Goal: Task Accomplishment & Management: Manage account settings

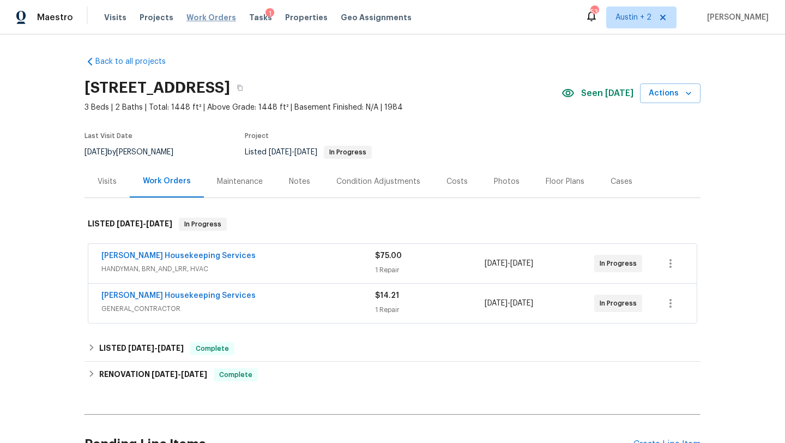
click at [214, 17] on span "Work Orders" at bounding box center [211, 17] width 50 height 11
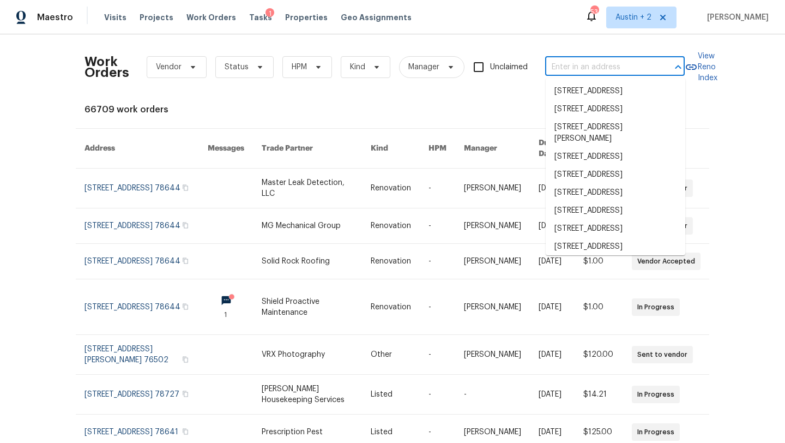
click at [567, 65] on input "text" at bounding box center [599, 67] width 109 height 17
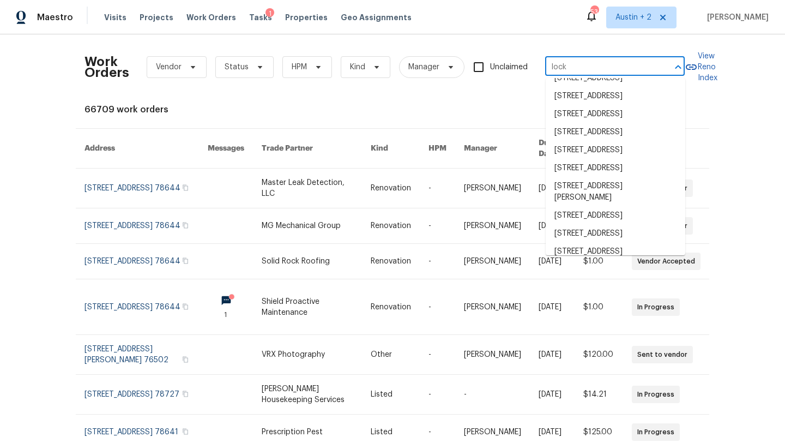
scroll to position [316, 0]
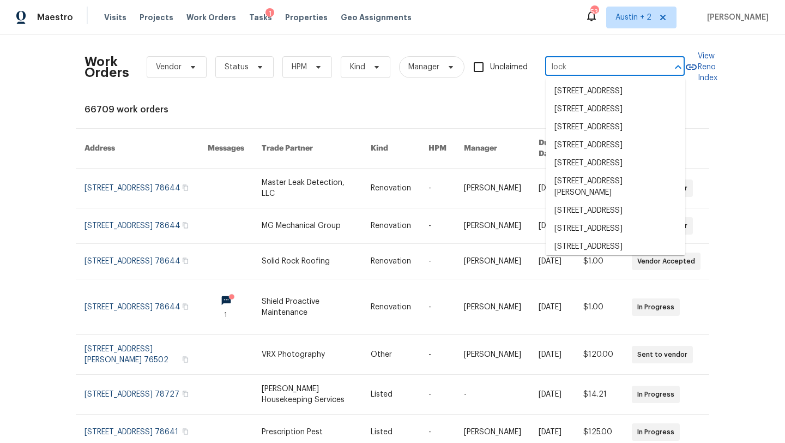
type input "lock"
click at [182, 65] on span "Vendor" at bounding box center [177, 67] width 60 height 22
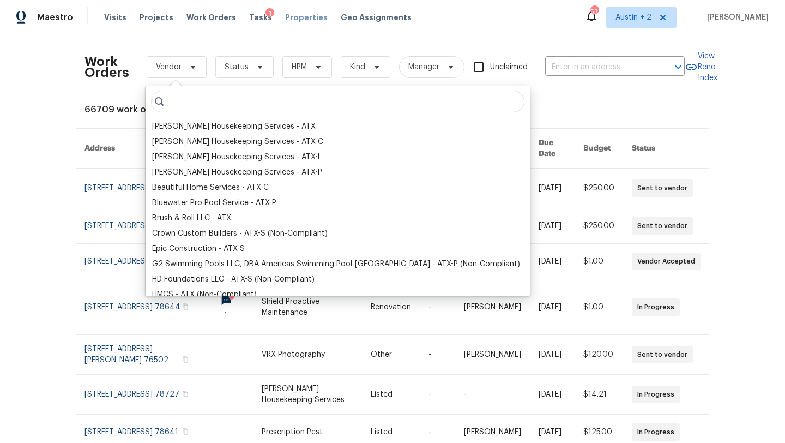
click at [294, 13] on span "Properties" at bounding box center [306, 17] width 43 height 11
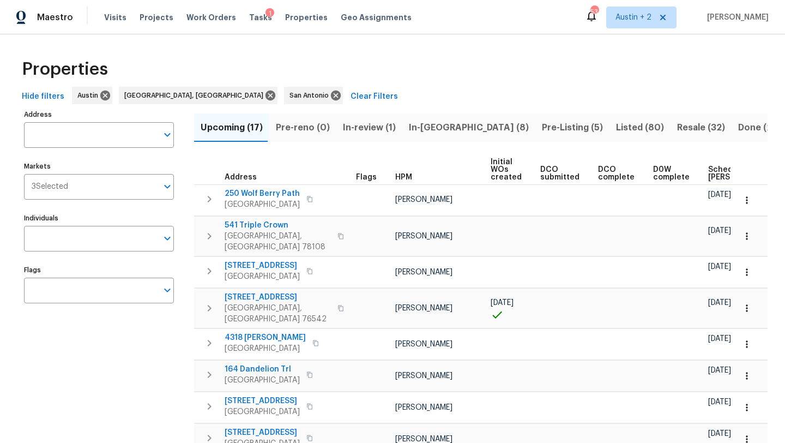
click at [425, 129] on span "In-reno (8)" at bounding box center [469, 127] width 120 height 15
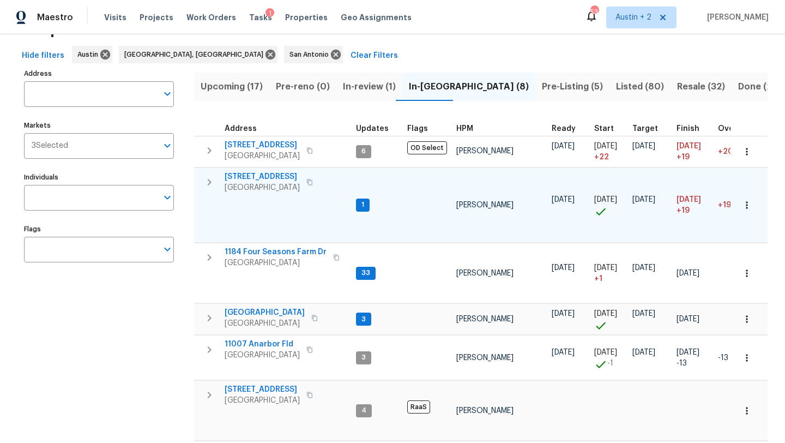
scroll to position [47, 0]
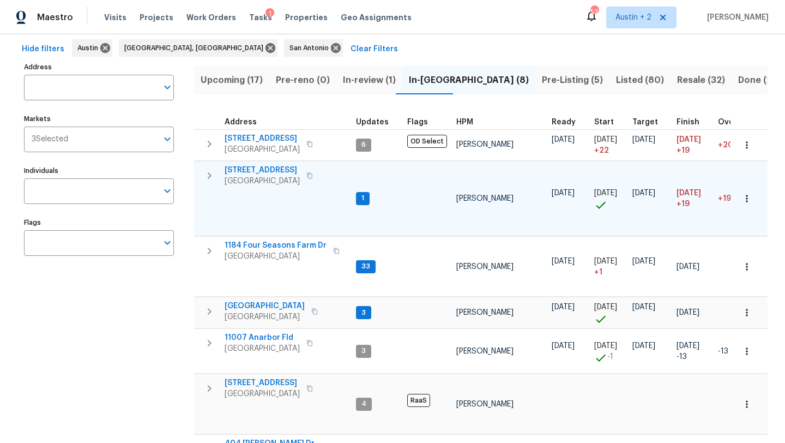
click at [263, 171] on span "503 Hackberry St" at bounding box center [262, 170] width 75 height 11
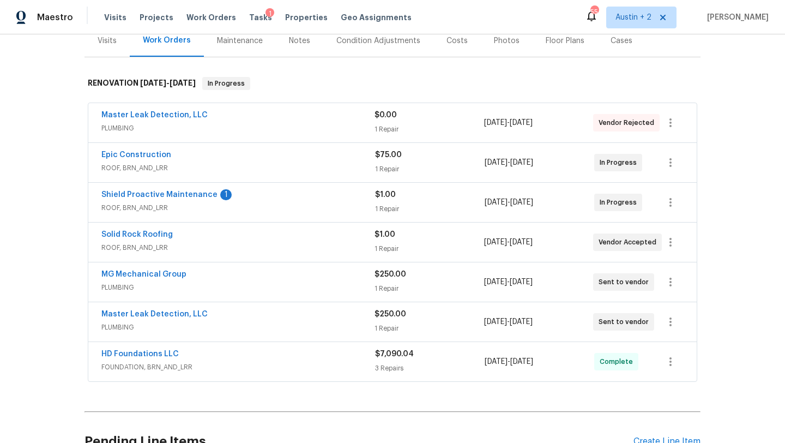
scroll to position [144, 0]
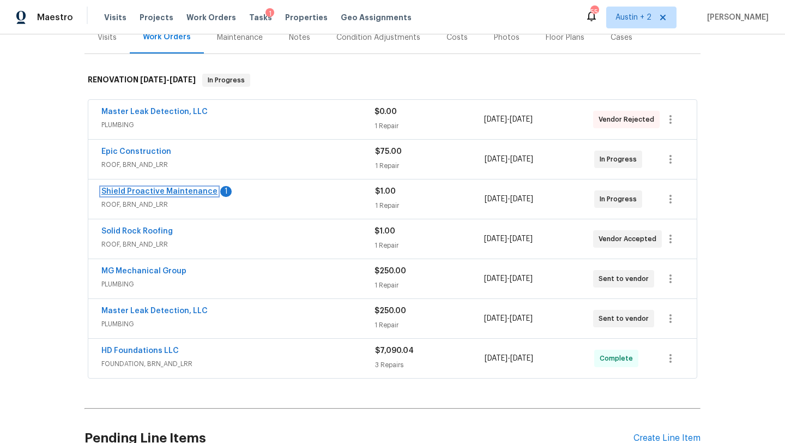
click at [191, 189] on link "Shield Proactive Maintenance" at bounding box center [159, 191] width 116 height 8
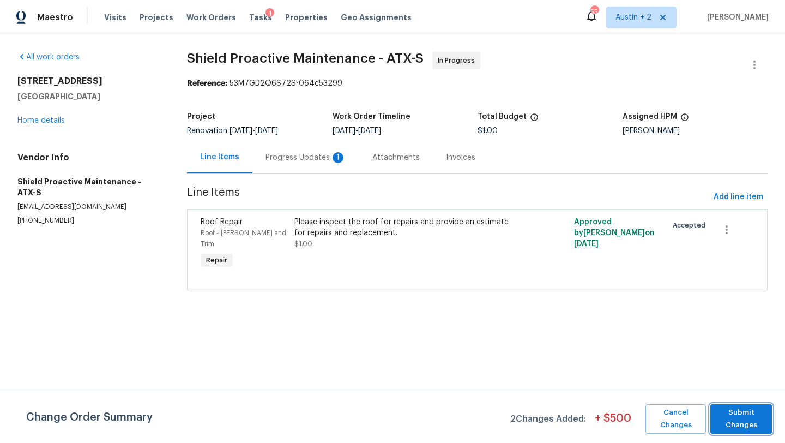
click at [736, 410] on span "Submit Changes" at bounding box center [741, 418] width 51 height 25
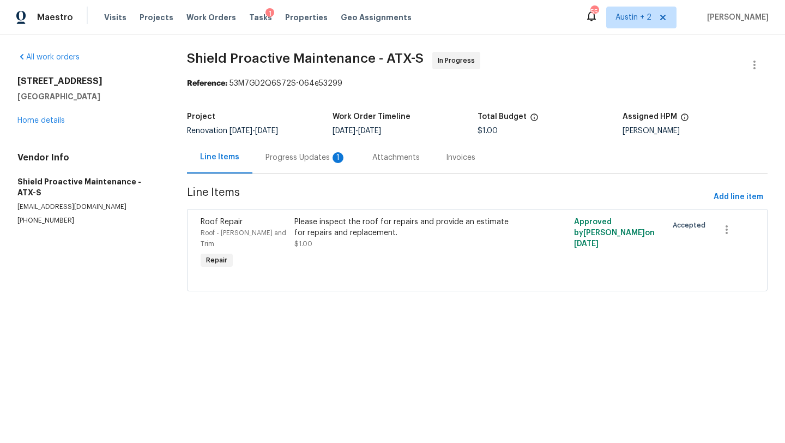
click at [301, 158] on div "Progress Updates 1" at bounding box center [305, 157] width 81 height 11
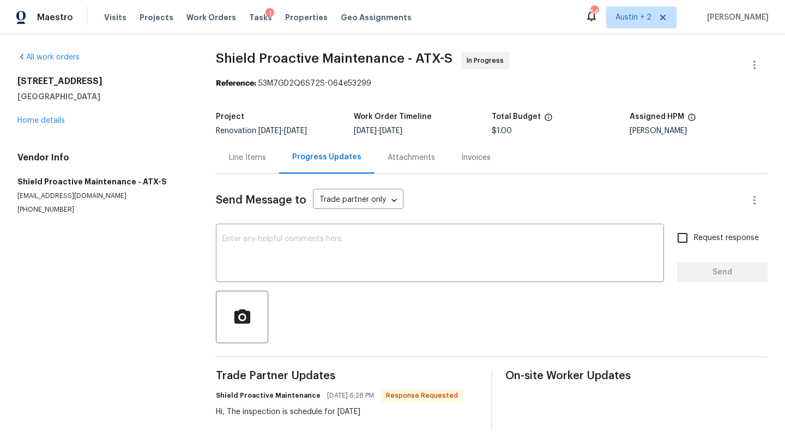
scroll to position [5, 0]
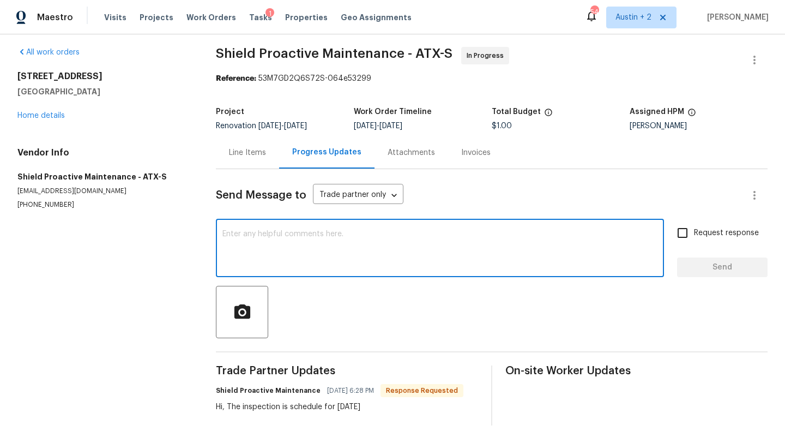
click at [331, 239] on textarea at bounding box center [439, 249] width 435 height 38
type textarea "Thank you!"
click at [730, 278] on div "Send Message to Trade partner only Trade partner only ​ Thank you! x ​ Request …" at bounding box center [492, 297] width 552 height 256
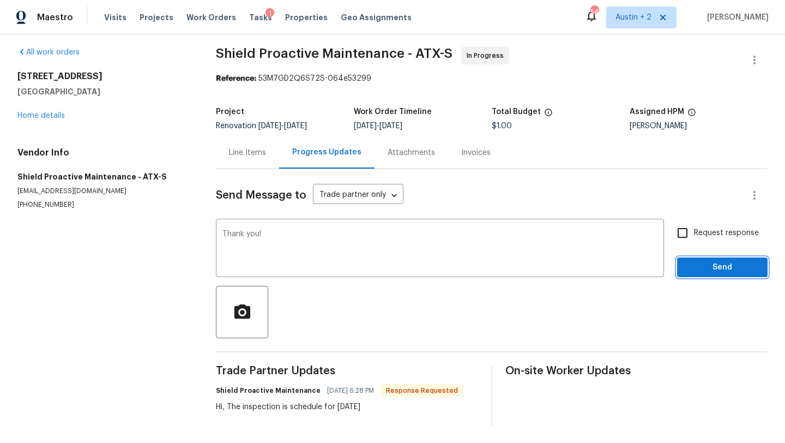
click at [729, 274] on button "Send" at bounding box center [722, 267] width 90 height 20
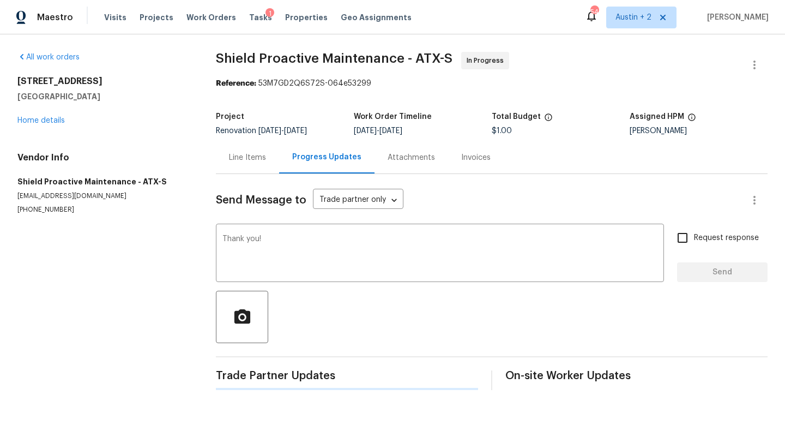
scroll to position [0, 0]
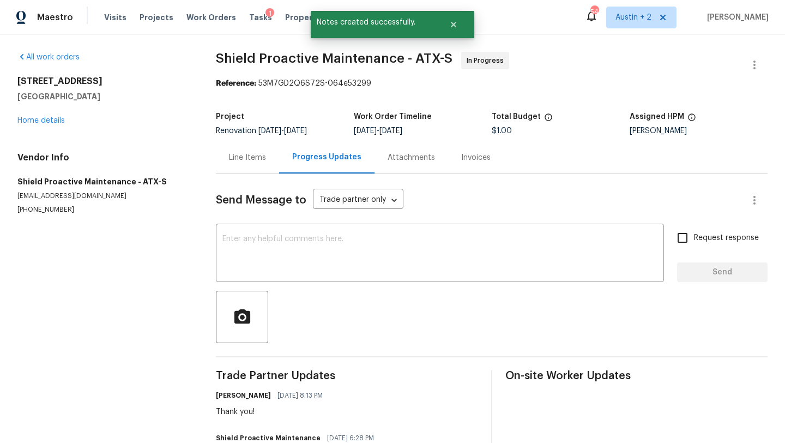
click at [45, 126] on div "All work orders 503 Hackberry St Lockhart, TX 78644 Home details Vendor Info Sh…" at bounding box center [103, 133] width 172 height 162
click at [46, 123] on link "Home details" at bounding box center [40, 121] width 47 height 8
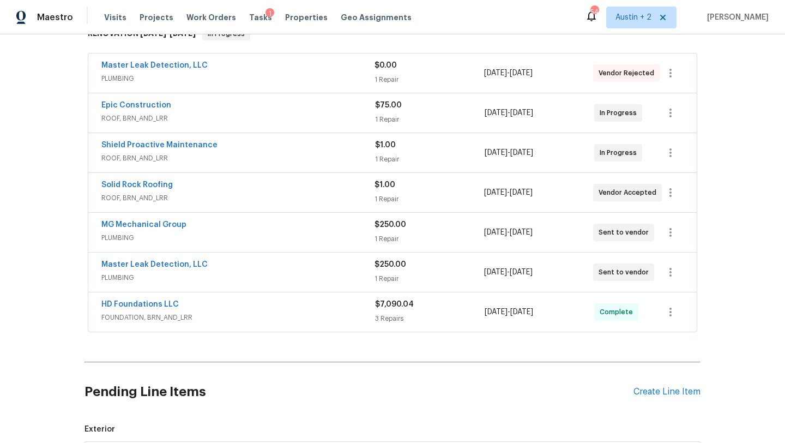
scroll to position [207, 0]
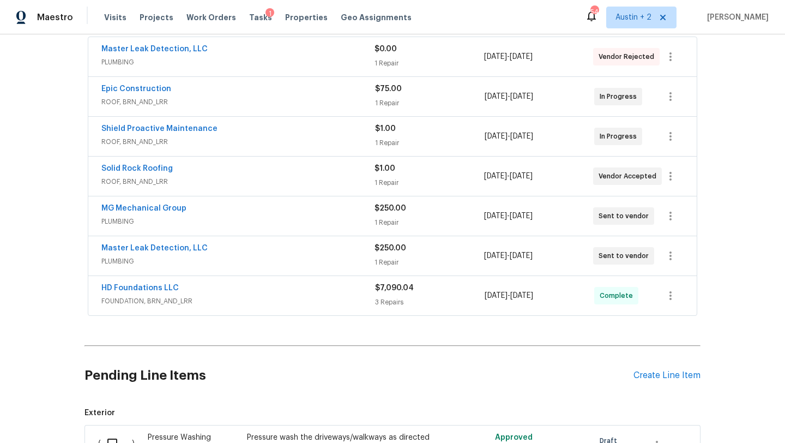
click at [287, 299] on span "FOUNDATION, BRN_AND_LRR" at bounding box center [238, 300] width 274 height 11
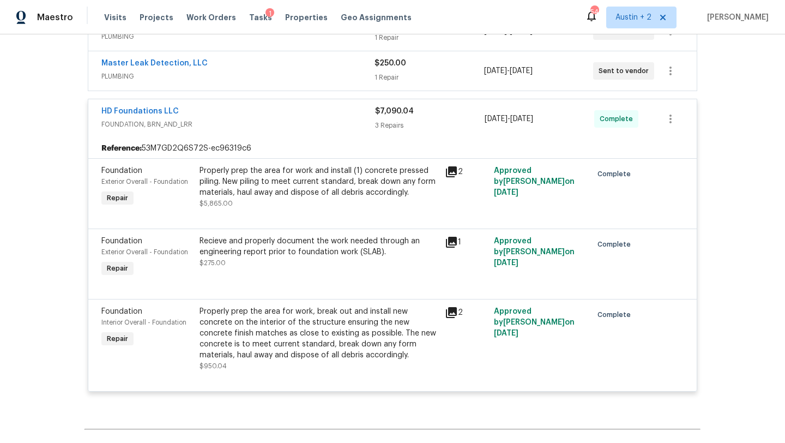
scroll to position [390, 0]
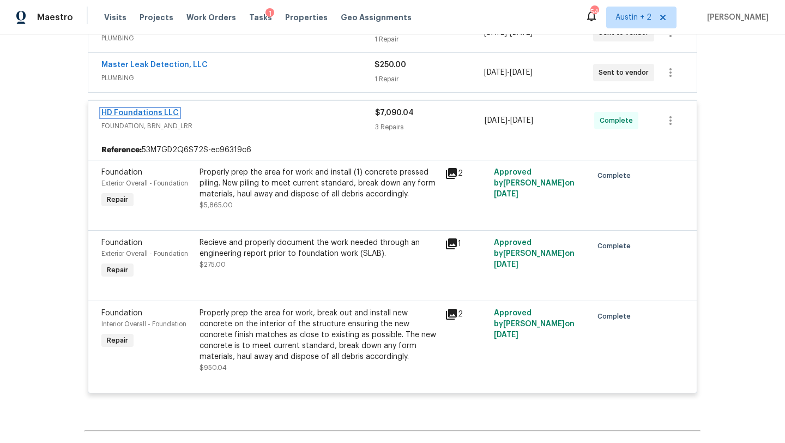
click at [165, 112] on link "HD Foundations LLC" at bounding box center [139, 113] width 77 height 8
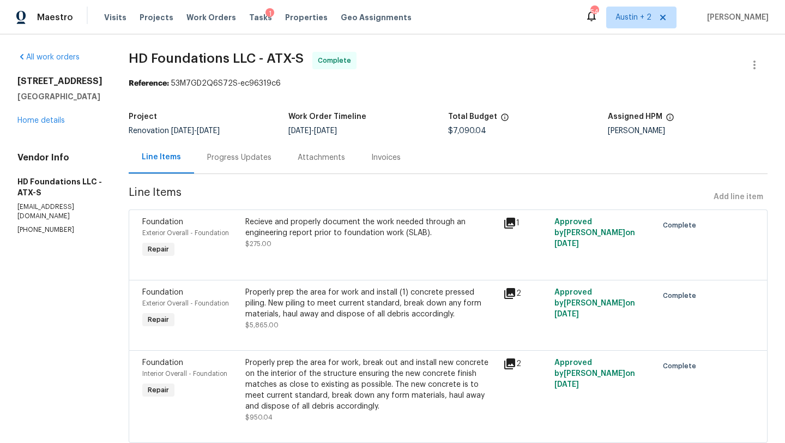
click at [252, 157] on div "Progress Updates" at bounding box center [239, 157] width 64 height 11
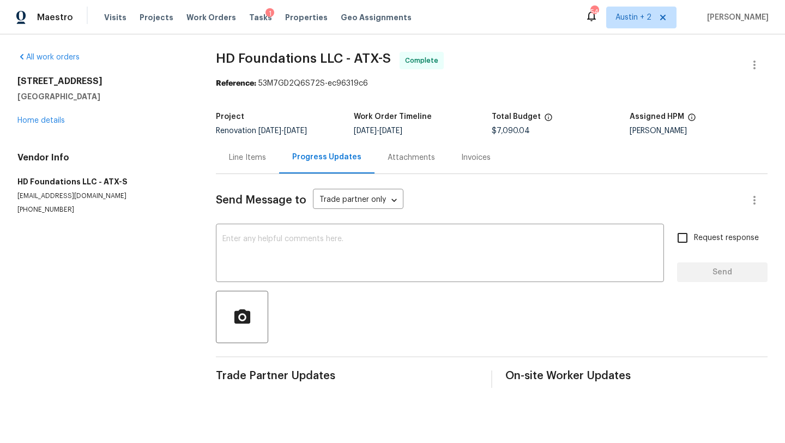
click at [256, 156] on div "Line Items" at bounding box center [247, 157] width 37 height 11
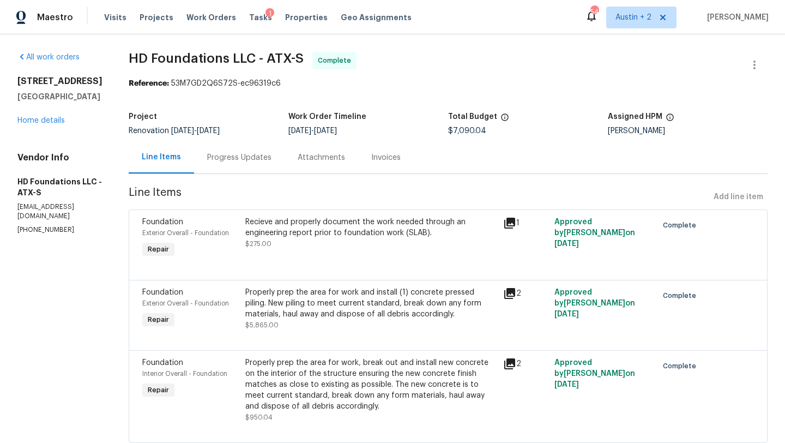
scroll to position [31, 0]
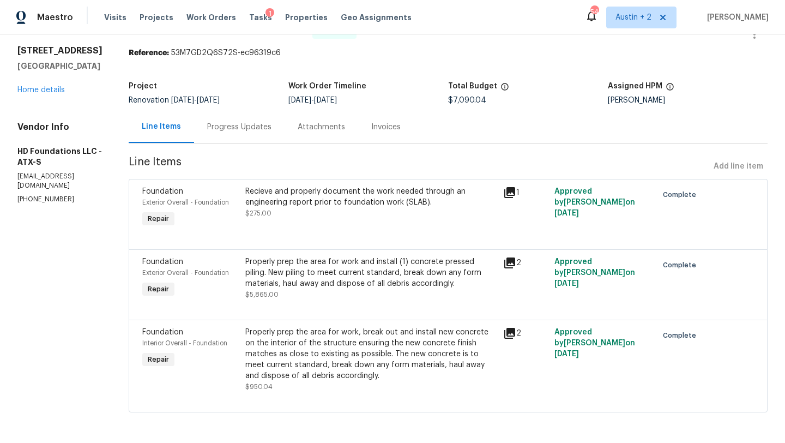
click at [299, 201] on div "Recieve and properly document the work needed through an engineering report pri…" at bounding box center [370, 197] width 251 height 22
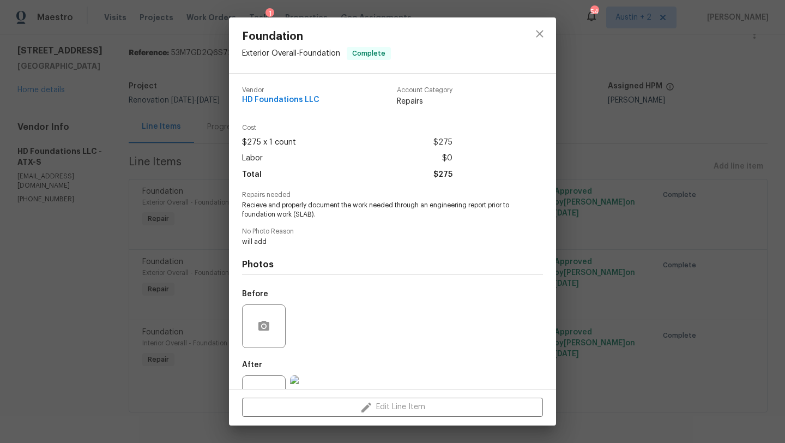
scroll to position [41, 0]
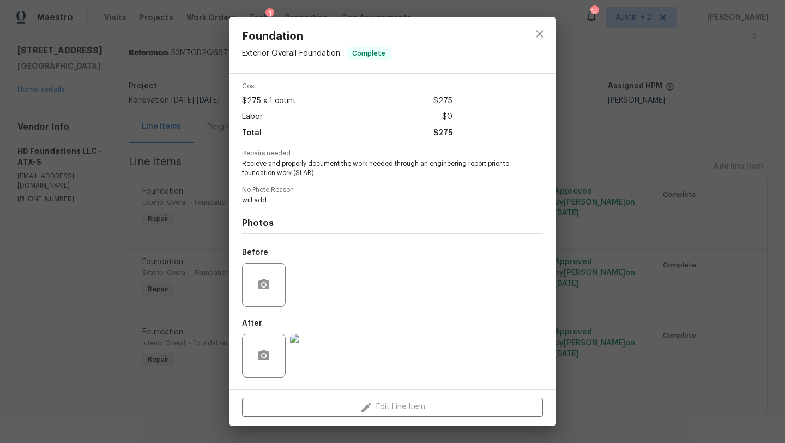
click at [313, 359] on img at bounding box center [312, 356] width 44 height 44
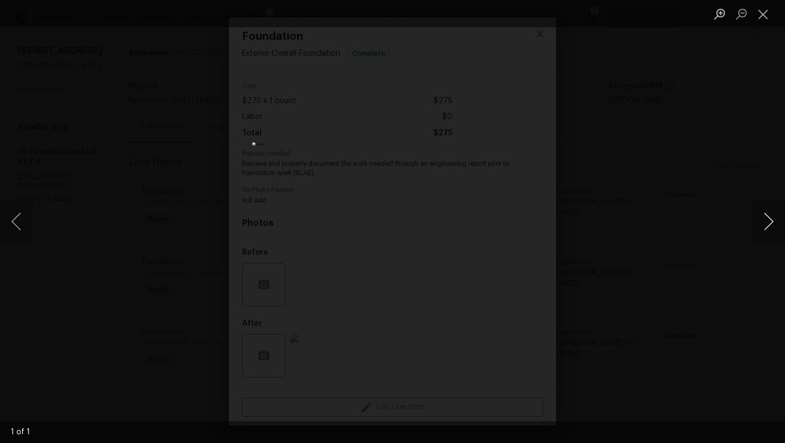
click at [770, 222] on button "Next image" at bounding box center [768, 221] width 33 height 44
click at [762, 16] on button "Close lightbox" at bounding box center [763, 13] width 22 height 19
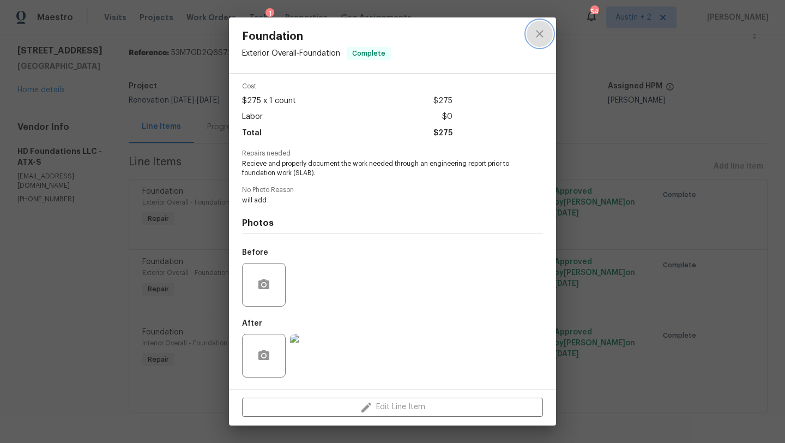
click at [535, 35] on icon "close" at bounding box center [539, 33] width 13 height 13
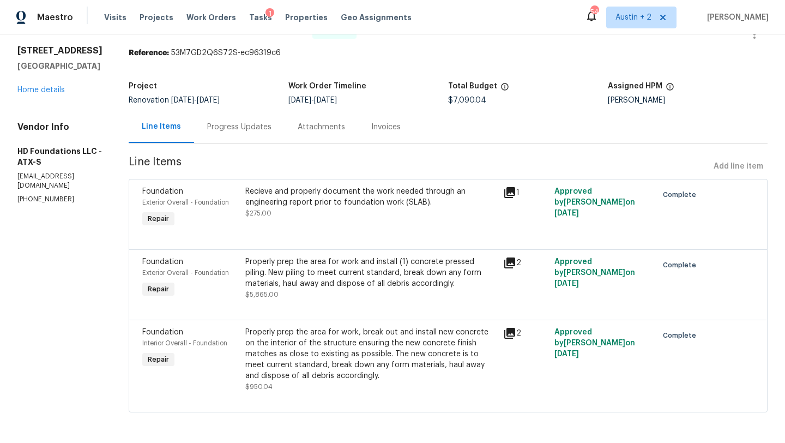
click at [327, 273] on div "Properly prep the area for work and install (1) concrete pressed piling. New pi…" at bounding box center [370, 272] width 251 height 33
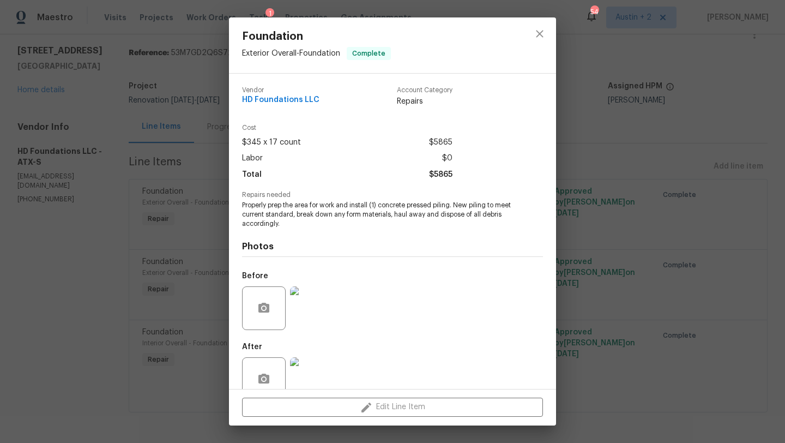
scroll to position [23, 0]
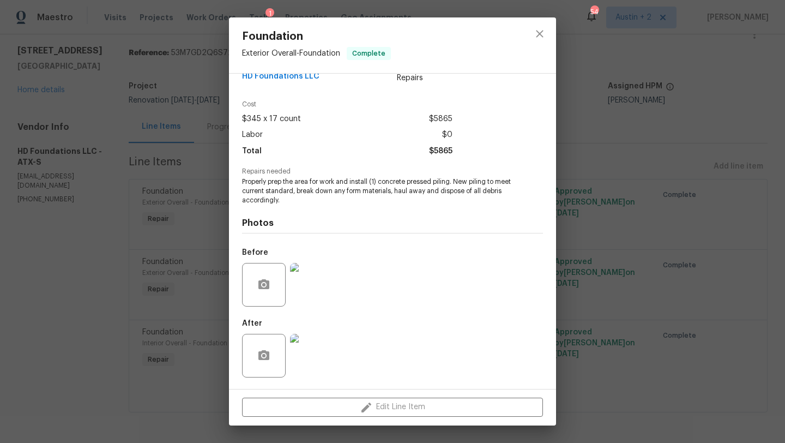
click at [317, 294] on img at bounding box center [312, 285] width 44 height 44
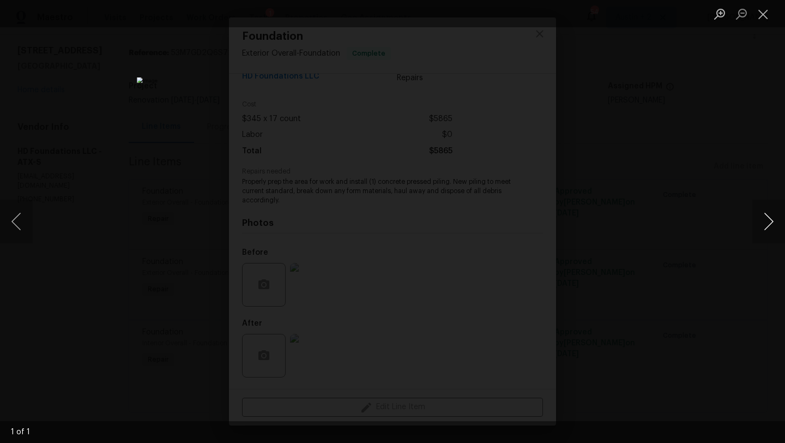
click at [768, 226] on button "Next image" at bounding box center [768, 221] width 33 height 44
click at [768, 224] on button "Next image" at bounding box center [768, 221] width 33 height 44
click at [759, 17] on button "Close lightbox" at bounding box center [763, 13] width 22 height 19
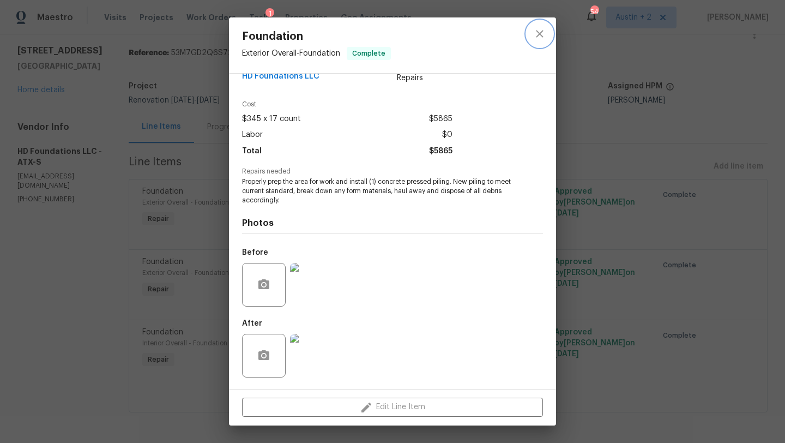
click at [536, 25] on button "close" at bounding box center [539, 34] width 26 height 26
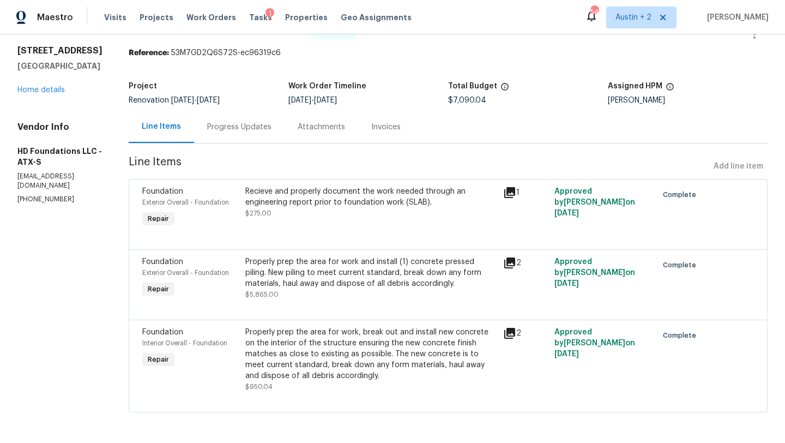
click at [362, 282] on div "Properly prep the area for work and install (1) concrete pressed piling. New pi…" at bounding box center [370, 272] width 251 height 33
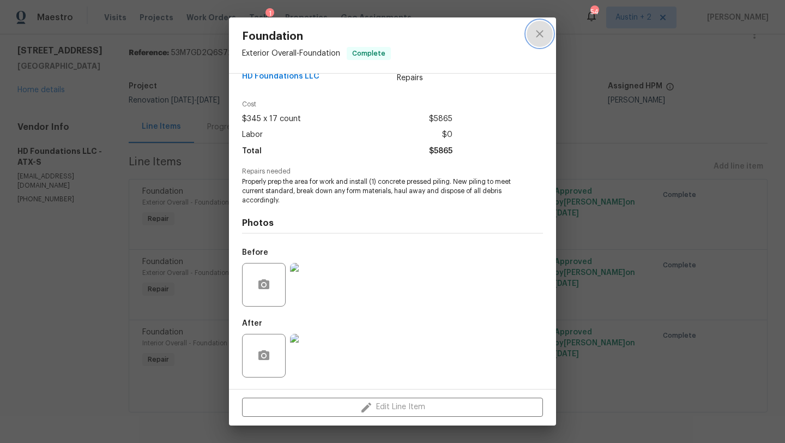
click at [541, 33] on icon "close" at bounding box center [539, 33] width 13 height 13
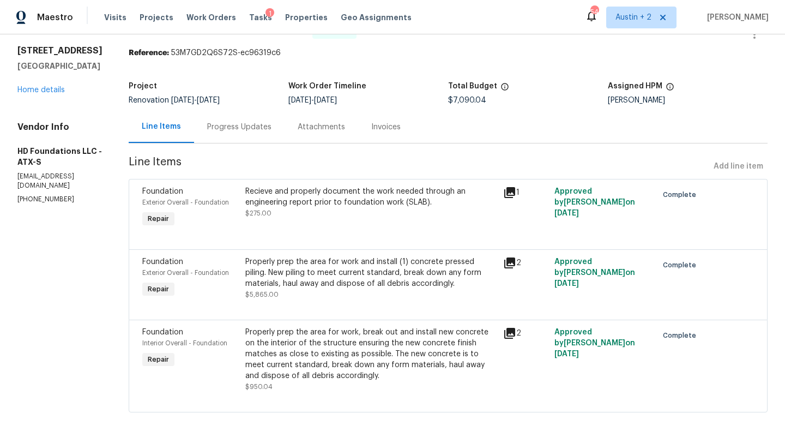
click at [369, 338] on div "Properly prep the area for work, break out and install new concrete on the inte…" at bounding box center [370, 353] width 251 height 54
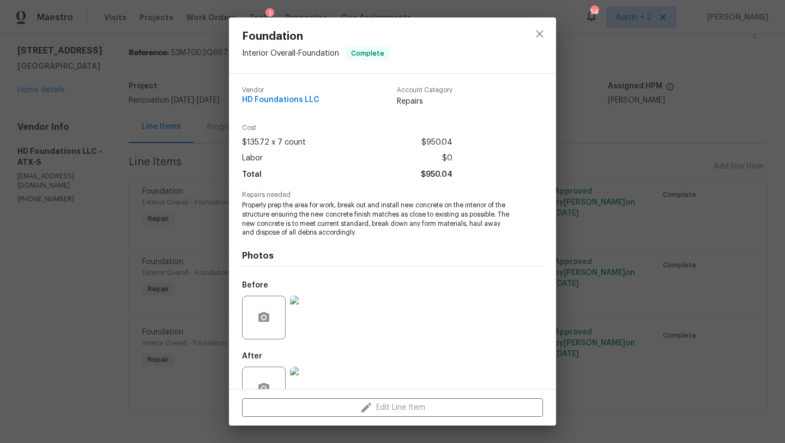
scroll to position [33, 0]
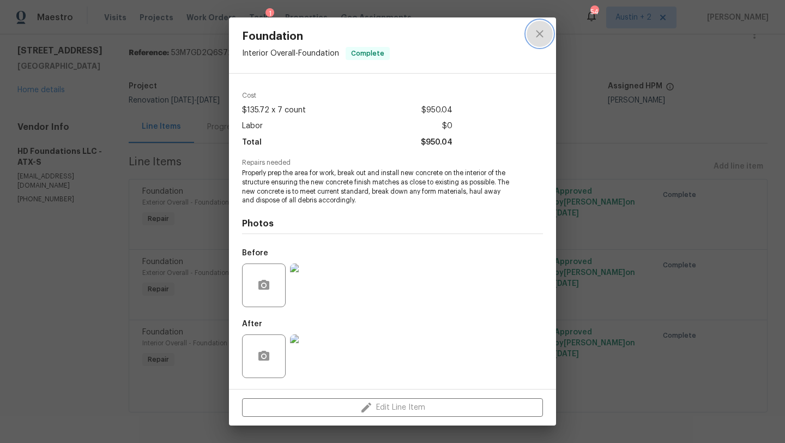
click at [536, 35] on icon "close" at bounding box center [539, 33] width 13 height 13
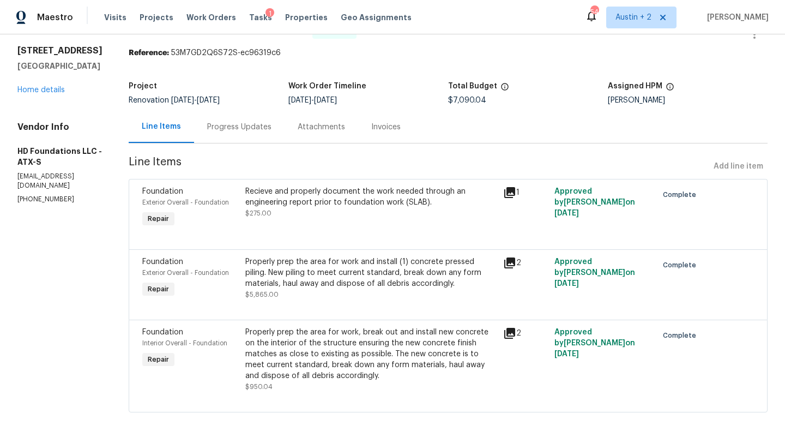
scroll to position [0, 0]
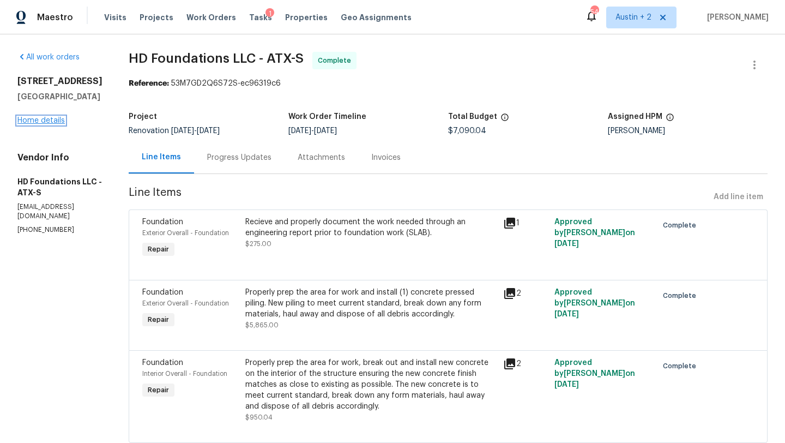
click at [51, 122] on link "Home details" at bounding box center [40, 121] width 47 height 8
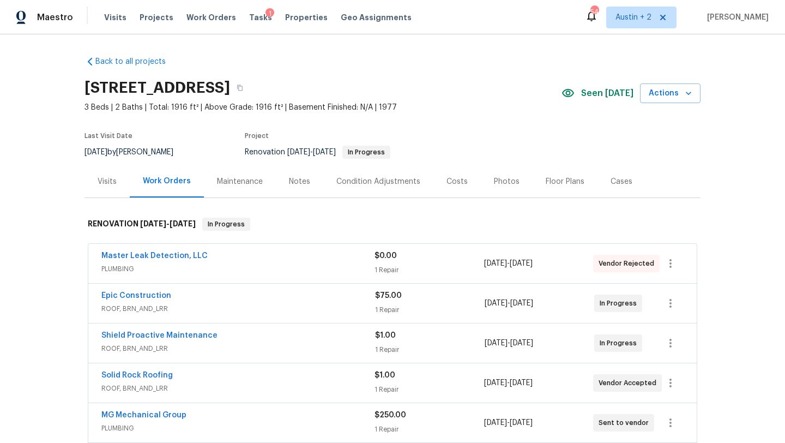
scroll to position [448, 0]
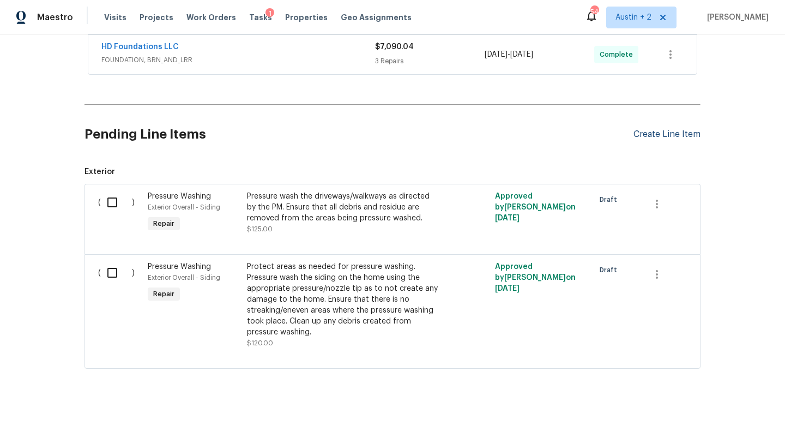
click at [663, 134] on div "Create Line Item" at bounding box center [666, 134] width 67 height 10
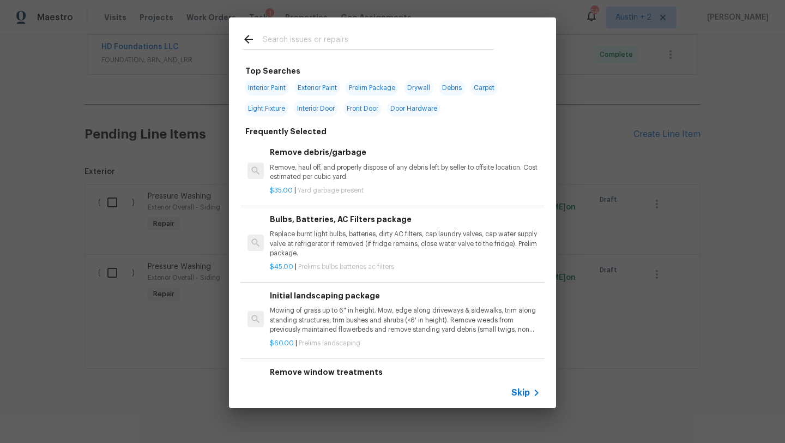
click at [307, 40] on input "text" at bounding box center [378, 41] width 231 height 16
click at [597, 341] on div "Top Searches Interior Paint Exterior Paint Prelim Package Drywall Debris Carpet…" at bounding box center [392, 212] width 785 height 425
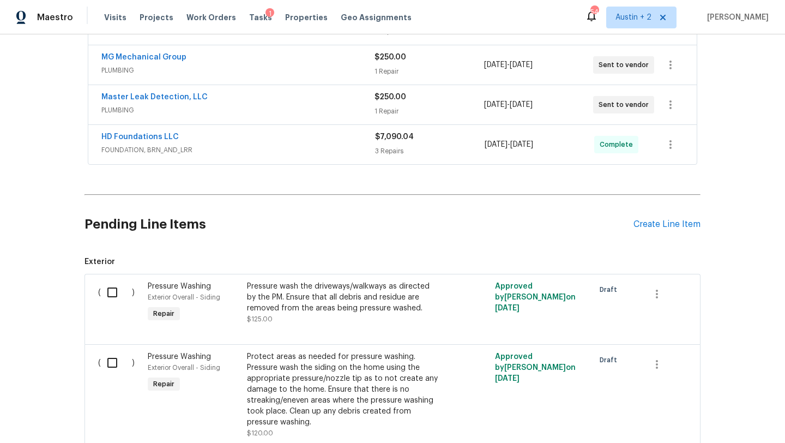
scroll to position [355, 0]
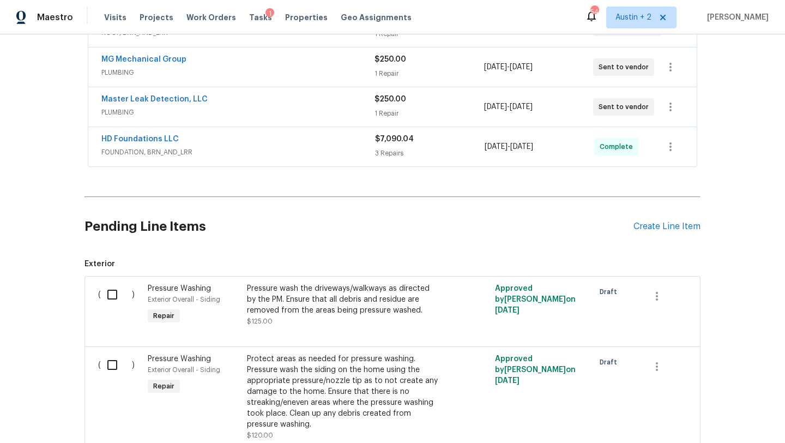
click at [252, 137] on div "HD Foundations LLC" at bounding box center [238, 140] width 274 height 13
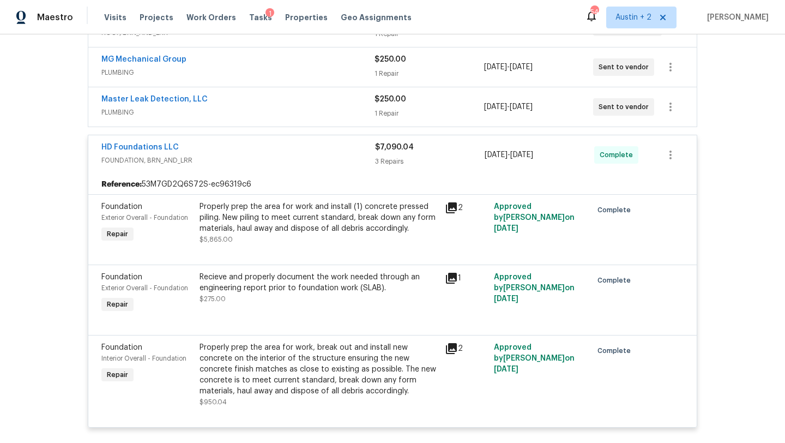
click at [299, 226] on div "Properly prep the area for work and install (1) concrete pressed piling. New pi…" at bounding box center [318, 217] width 239 height 33
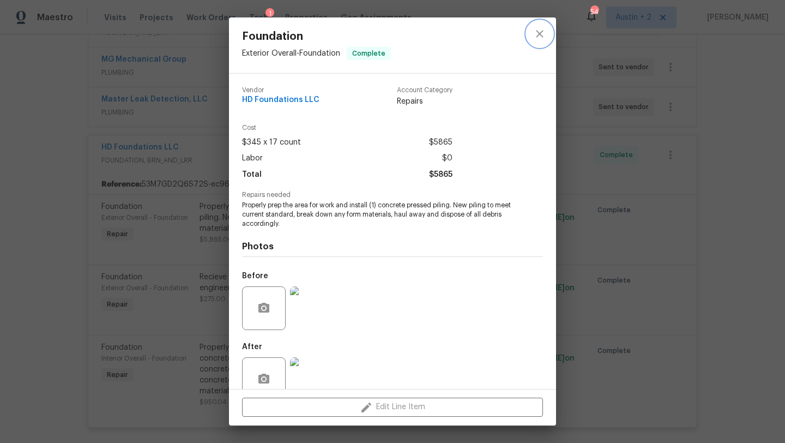
click at [540, 34] on icon "close" at bounding box center [539, 33] width 7 height 7
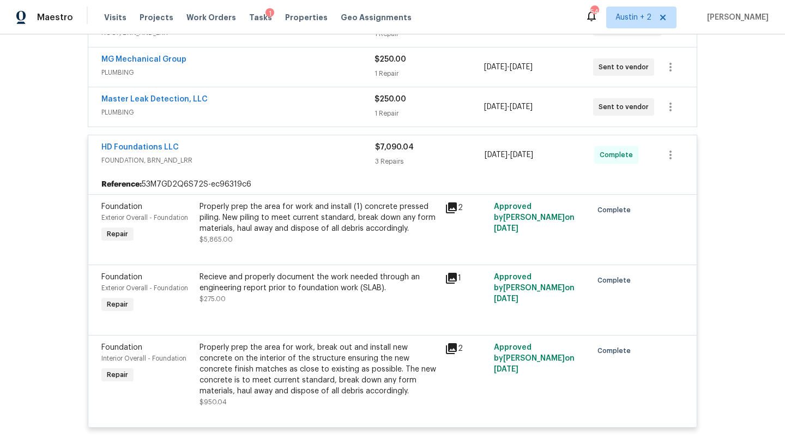
click at [343, 214] on div "Properly prep the area for work and install (1) concrete pressed piling. New pi…" at bounding box center [318, 217] width 239 height 33
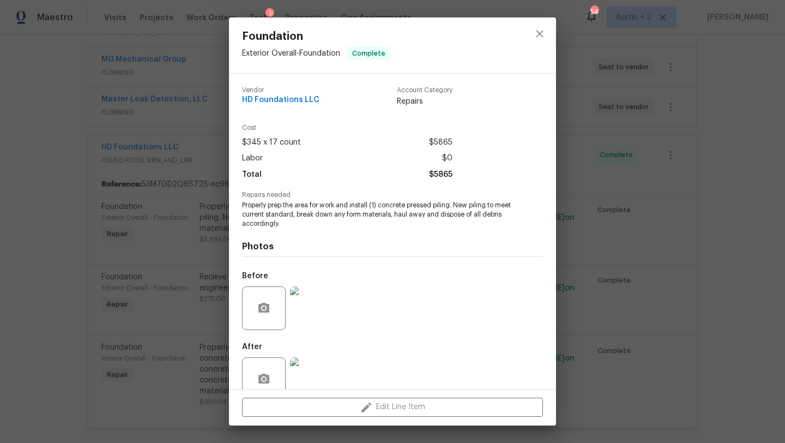
click at [320, 304] on img at bounding box center [312, 308] width 44 height 44
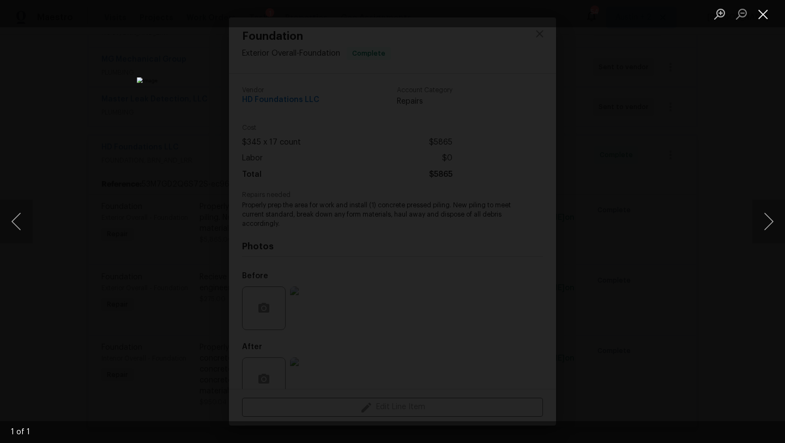
click at [761, 16] on button "Close lightbox" at bounding box center [763, 13] width 22 height 19
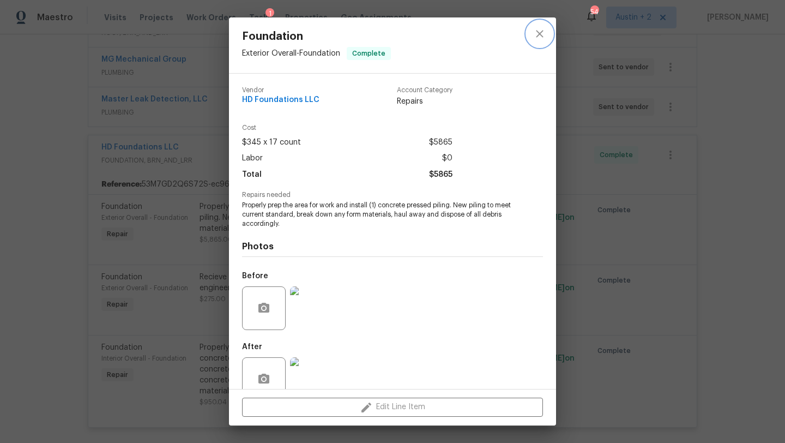
click at [542, 31] on icon "close" at bounding box center [539, 33] width 7 height 7
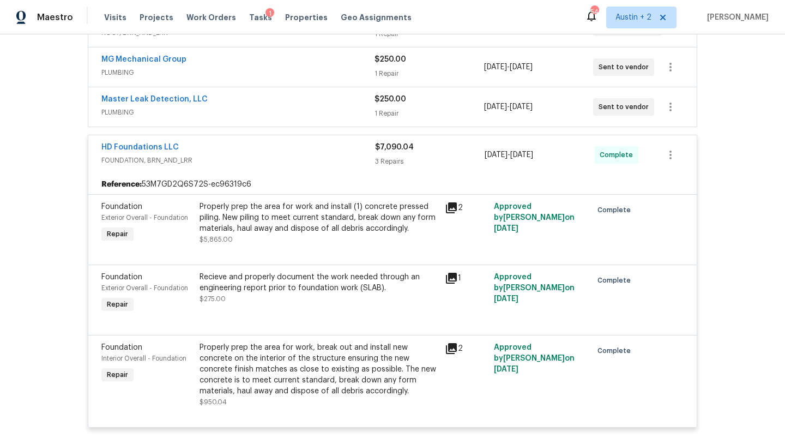
click at [261, 229] on div "Properly prep the area for work and install (1) concrete pressed piling. New pi…" at bounding box center [318, 217] width 239 height 33
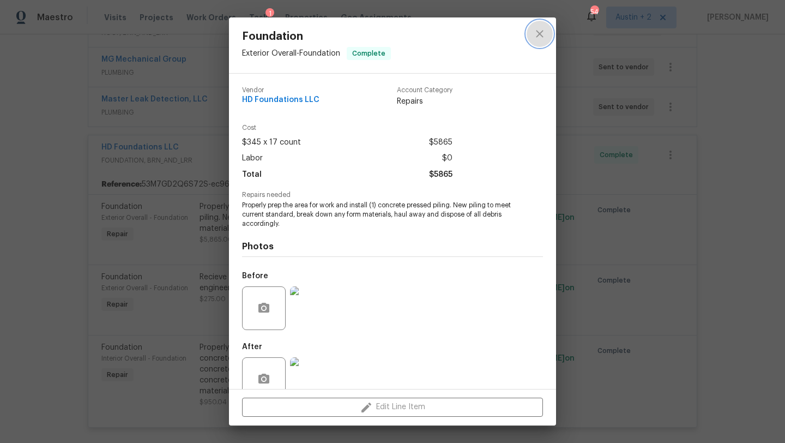
click at [541, 33] on icon "close" at bounding box center [539, 33] width 13 height 13
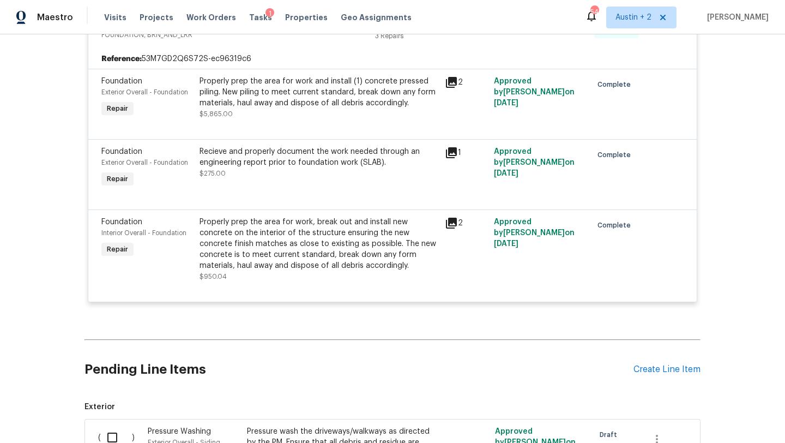
scroll to position [717, 0]
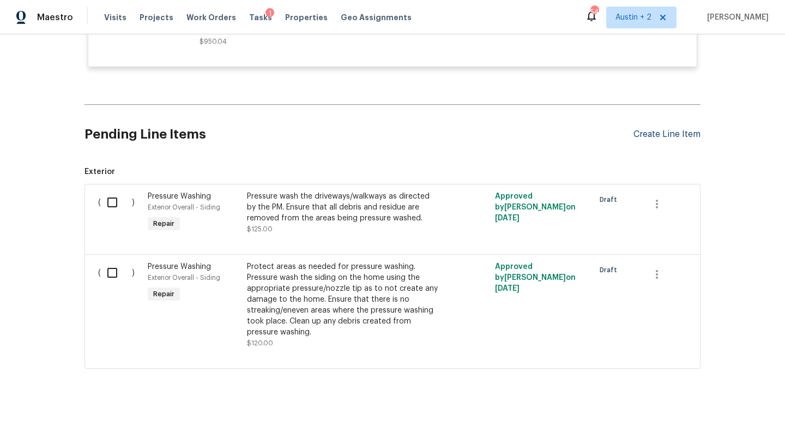
click at [675, 132] on div "Create Line Item" at bounding box center [666, 134] width 67 height 10
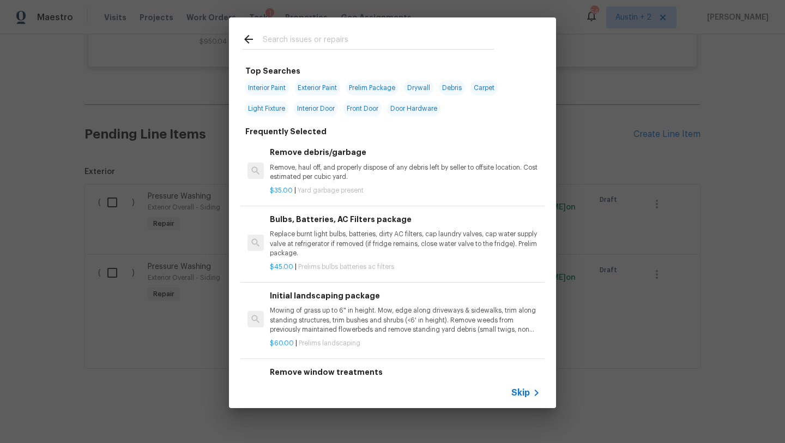
click at [298, 35] on input "text" at bounding box center [378, 41] width 231 height 16
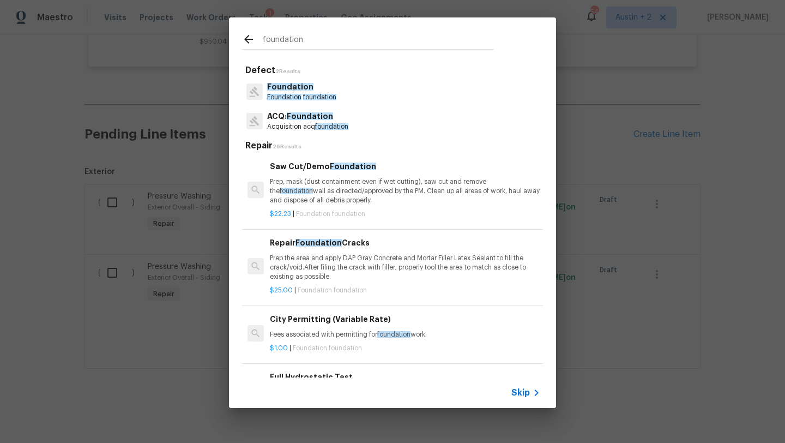
type input "foundation"
click at [309, 89] on p "Foundation" at bounding box center [301, 86] width 69 height 11
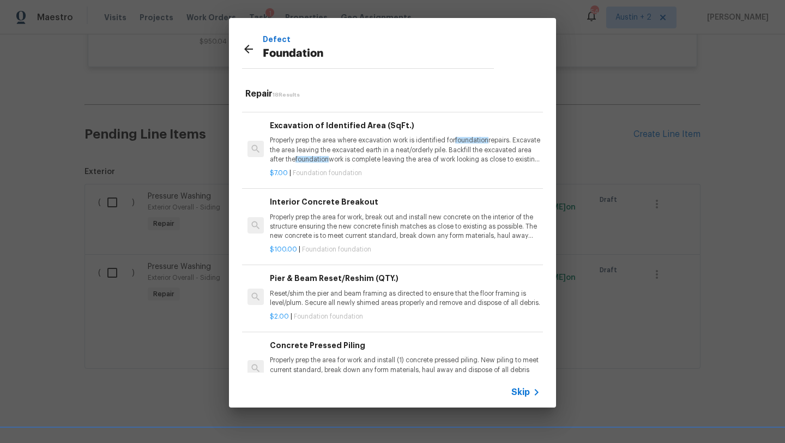
scroll to position [597, 0]
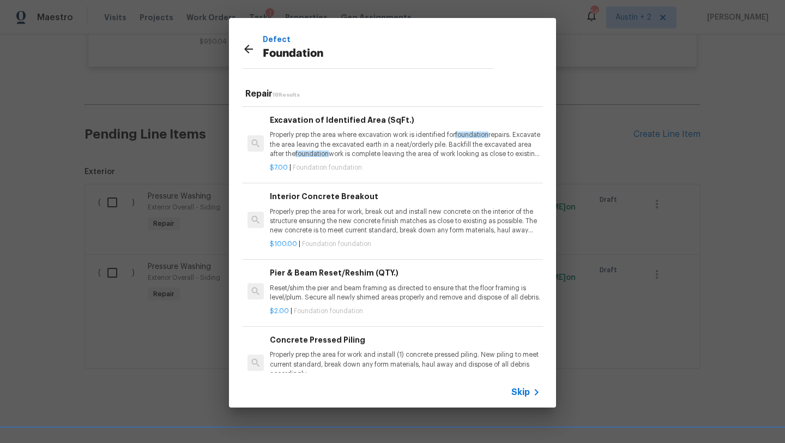
click at [376, 223] on p "Properly prep the area for work, break out and install new concrete on the inte…" at bounding box center [405, 221] width 270 height 28
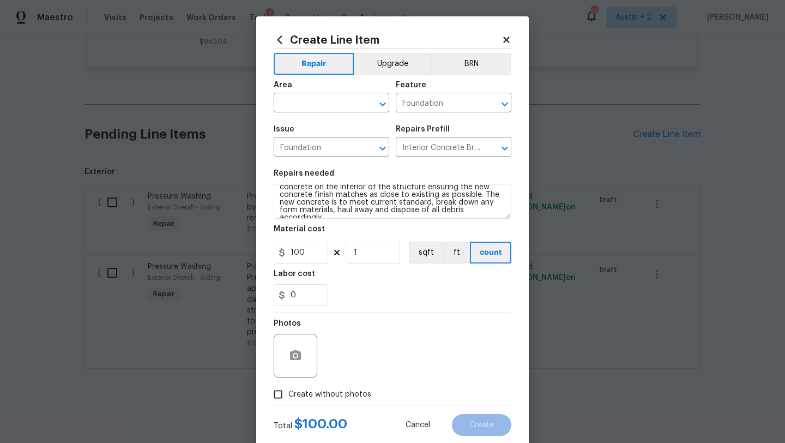
scroll to position [23, 0]
drag, startPoint x: 310, startPoint y: 253, endPoint x: 264, endPoint y: 253, distance: 45.8
click at [264, 253] on div "Create Line Item Repair Upgrade BRN Area ​ Feature Foundation ​ Issue Foundatio…" at bounding box center [392, 234] width 272 height 437
type input "345"
click at [375, 256] on input "1" at bounding box center [373, 252] width 54 height 22
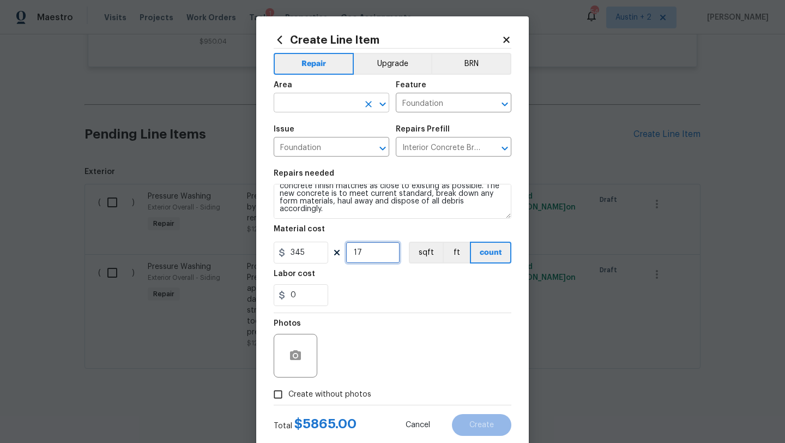
type input "17"
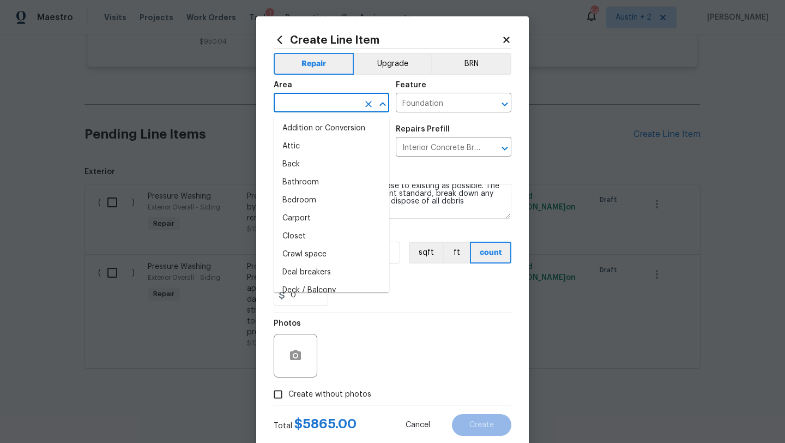
click at [305, 98] on input "text" at bounding box center [316, 103] width 85 height 17
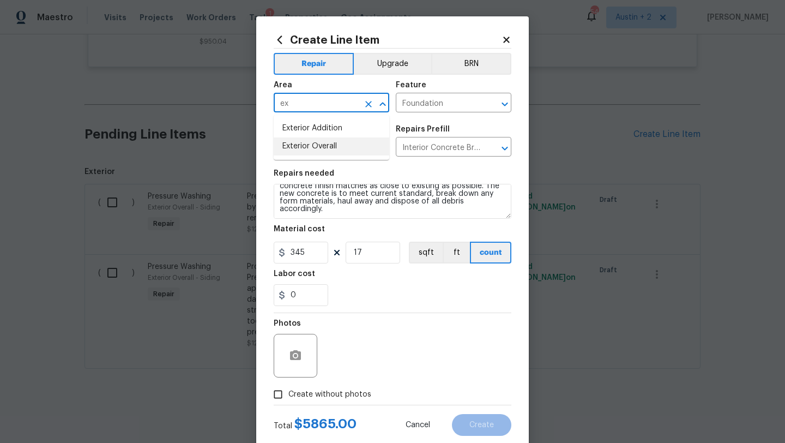
click at [308, 142] on li "Exterior Overall" at bounding box center [332, 146] width 116 height 18
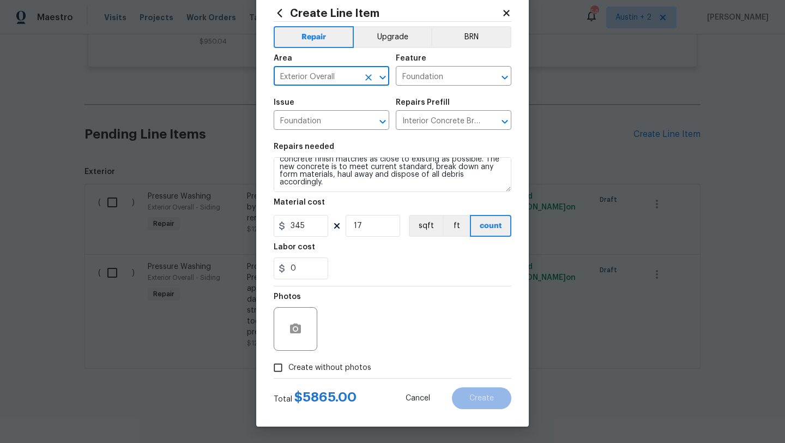
type input "Exterior Overall"
click at [300, 366] on span "Create without photos" at bounding box center [329, 367] width 83 height 11
click at [288, 366] on input "Create without photos" at bounding box center [278, 367] width 21 height 21
checkbox input "true"
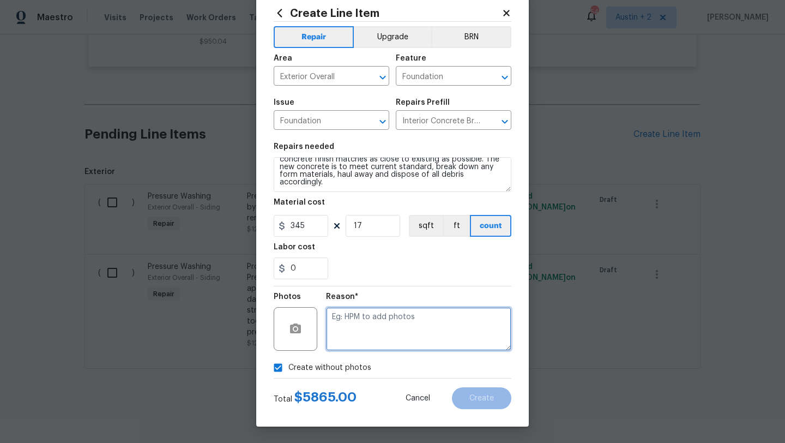
click at [391, 331] on textarea at bounding box center [418, 329] width 185 height 44
type textarea "will add"
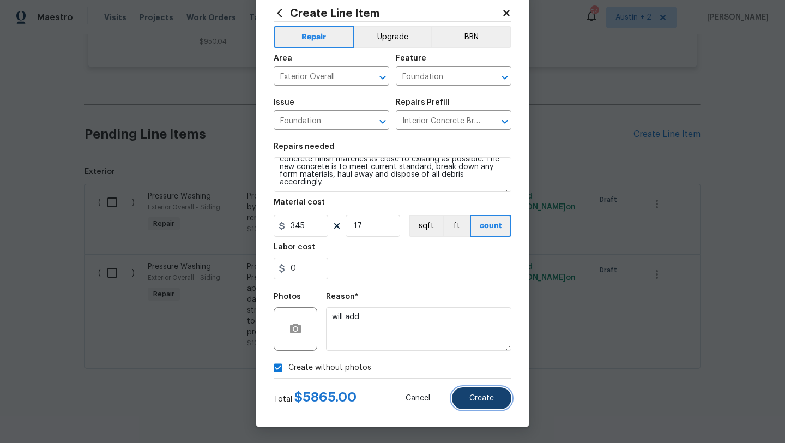
click at [489, 401] on span "Create" at bounding box center [481, 398] width 25 height 8
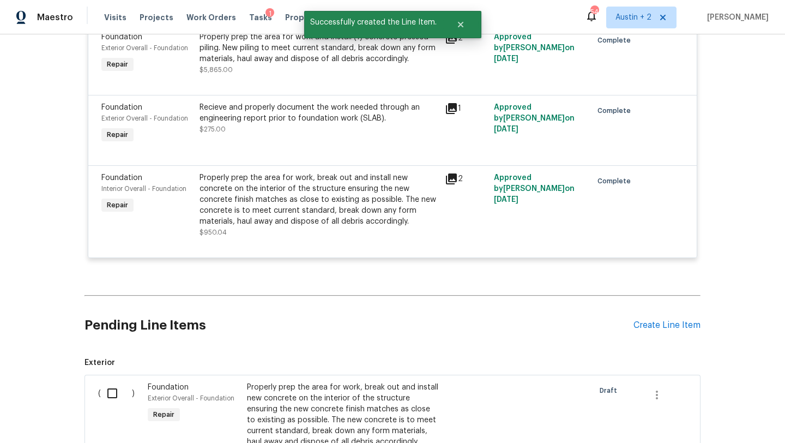
scroll to position [717, 0]
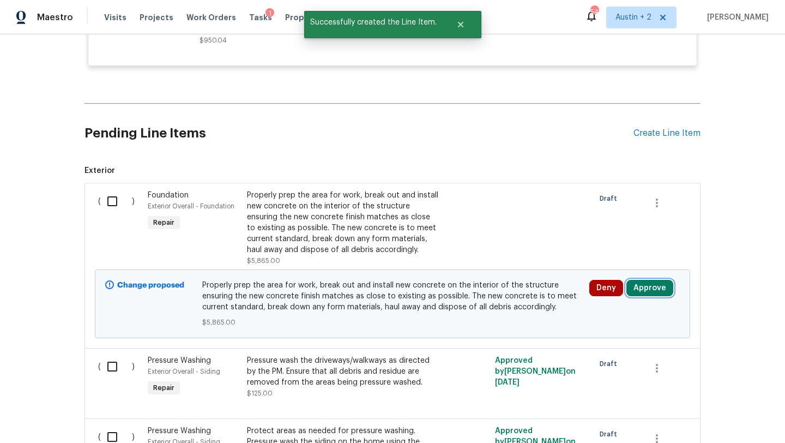
click at [655, 288] on button "Approve" at bounding box center [649, 288] width 47 height 16
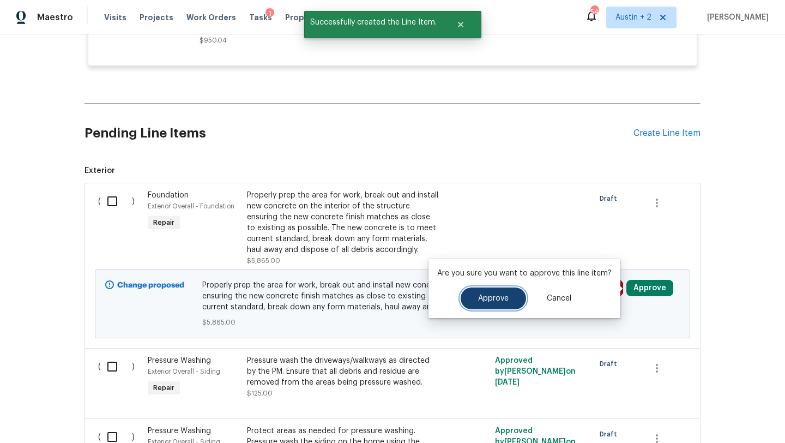
click at [508, 296] on button "Approve" at bounding box center [493, 298] width 65 height 22
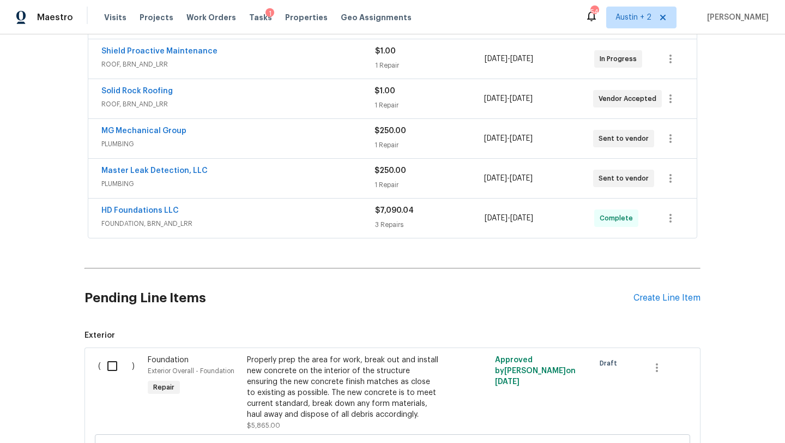
scroll to position [283, 0]
click at [338, 222] on span "FOUNDATION, BRN_AND_LRR" at bounding box center [238, 224] width 274 height 11
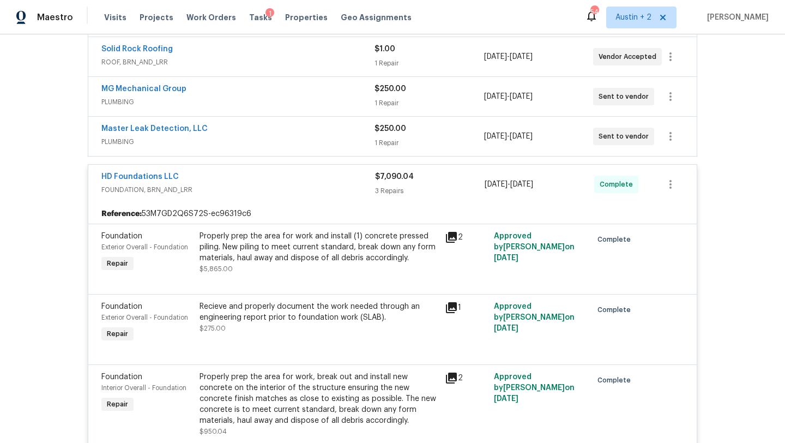
scroll to position [332, 0]
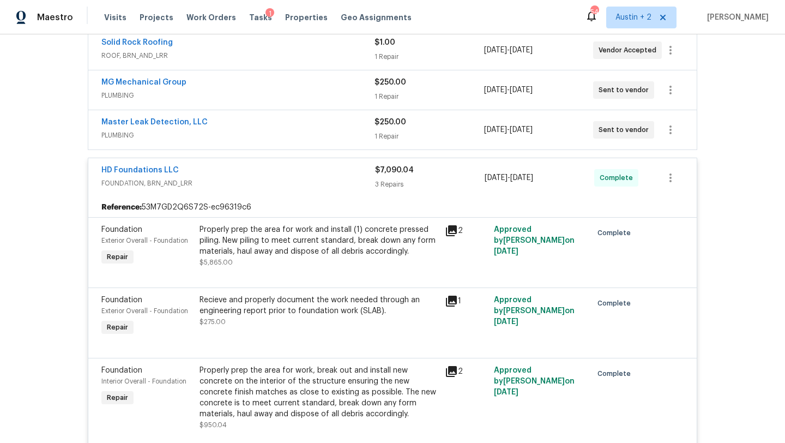
click at [308, 248] on div "Properly prep the area for work and install (1) concrete pressed piling. New pi…" at bounding box center [318, 240] width 239 height 33
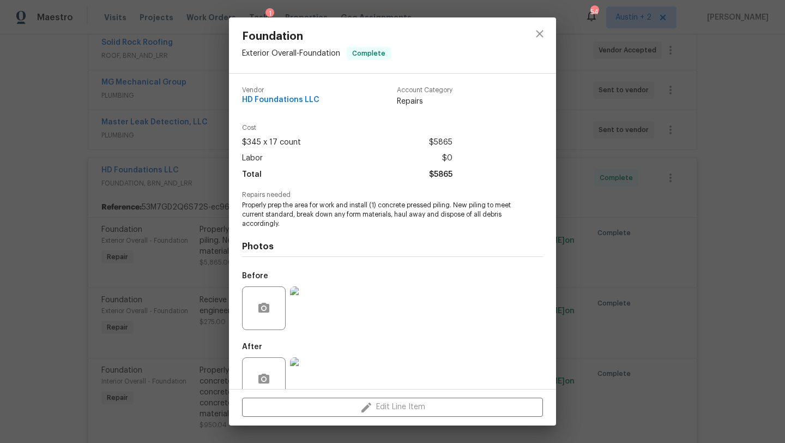
click at [329, 308] on img at bounding box center [312, 308] width 44 height 44
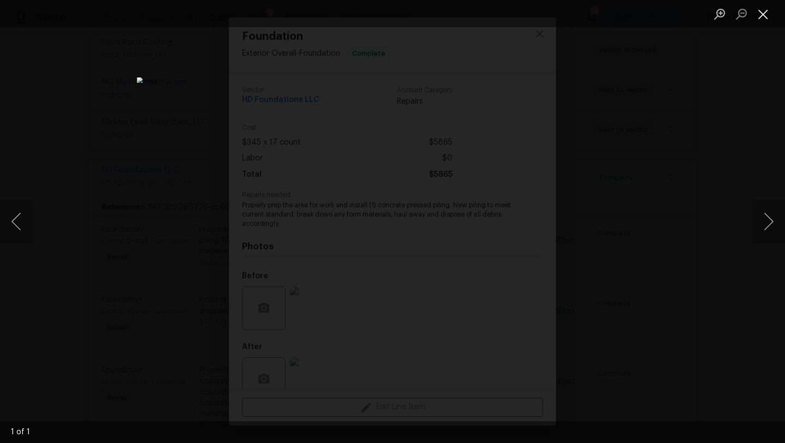
click at [762, 12] on button "Close lightbox" at bounding box center [763, 13] width 22 height 19
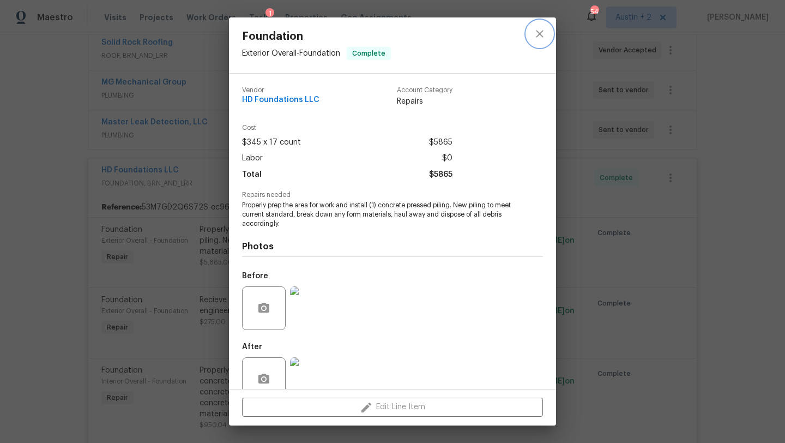
click at [541, 29] on icon "close" at bounding box center [539, 33] width 13 height 13
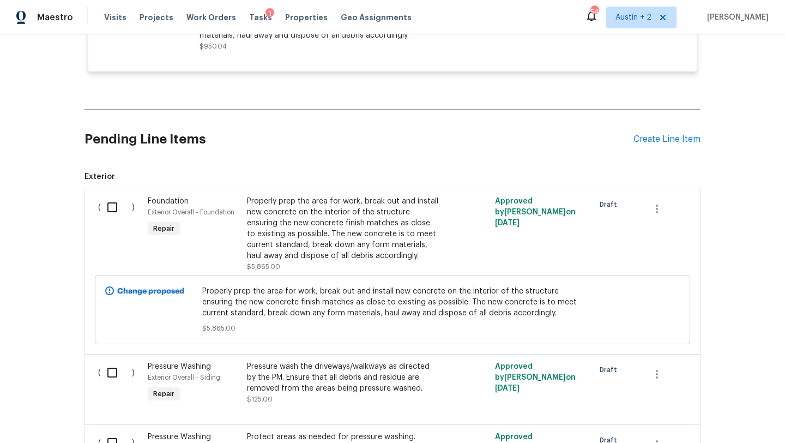
scroll to position [713, 0]
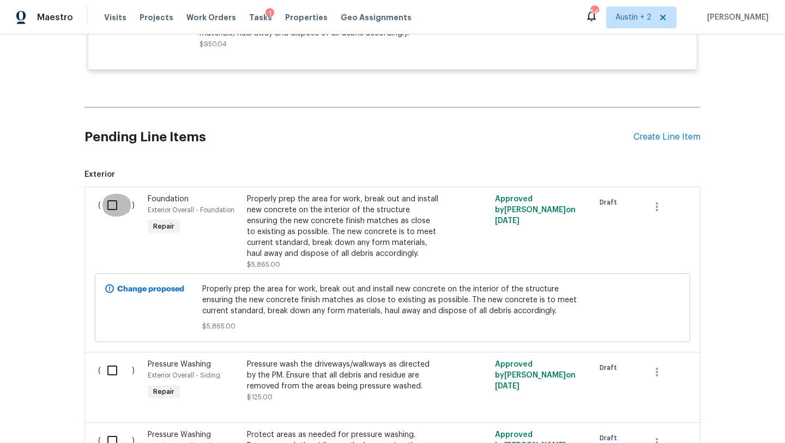
click at [113, 205] on input "checkbox" at bounding box center [116, 204] width 31 height 23
checkbox input "true"
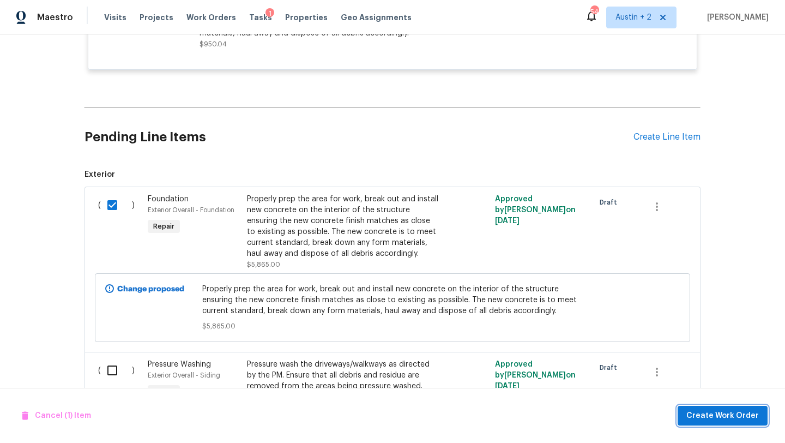
click at [735, 416] on span "Create Work Order" at bounding box center [722, 416] width 72 height 14
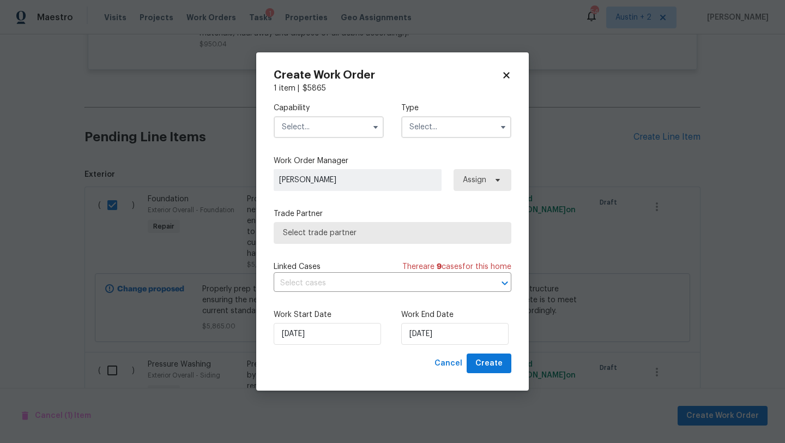
click at [329, 124] on input "text" at bounding box center [329, 127] width 110 height 22
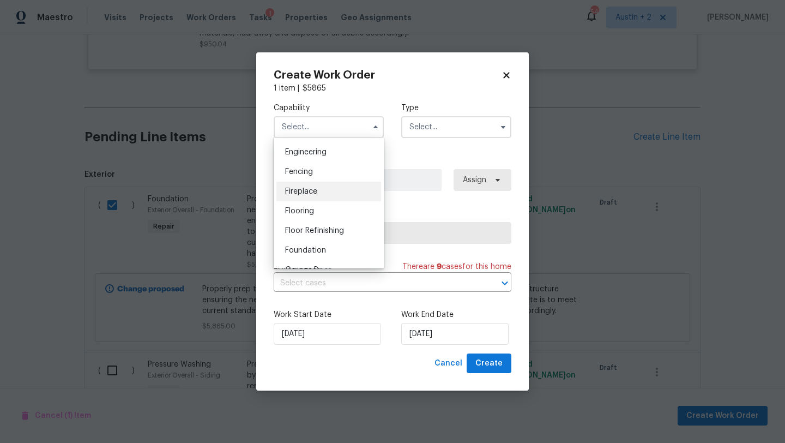
scroll to position [363, 0]
click at [319, 251] on span "Foundation" at bounding box center [305, 249] width 41 height 8
type input "Foundation"
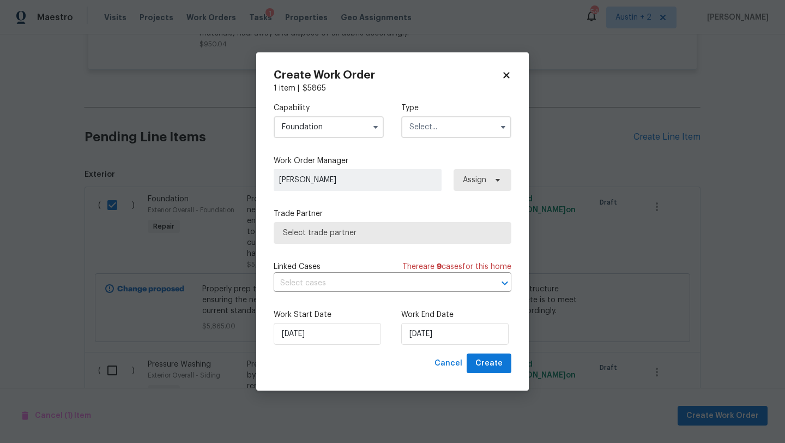
click at [459, 129] on input "text" at bounding box center [456, 127] width 110 height 22
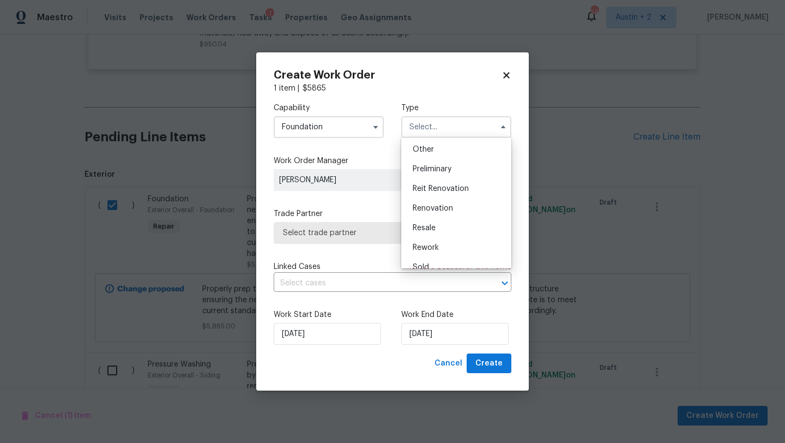
scroll to position [247, 0]
click at [439, 182] on div "Renovation" at bounding box center [456, 177] width 105 height 20
type input "Renovation"
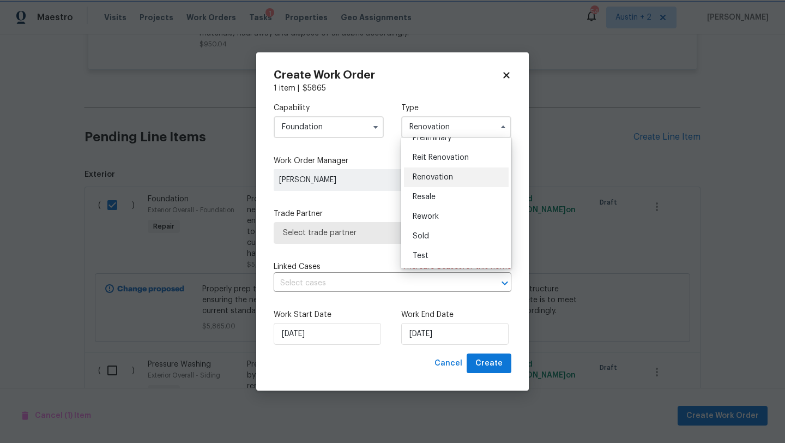
scroll to position [0, 0]
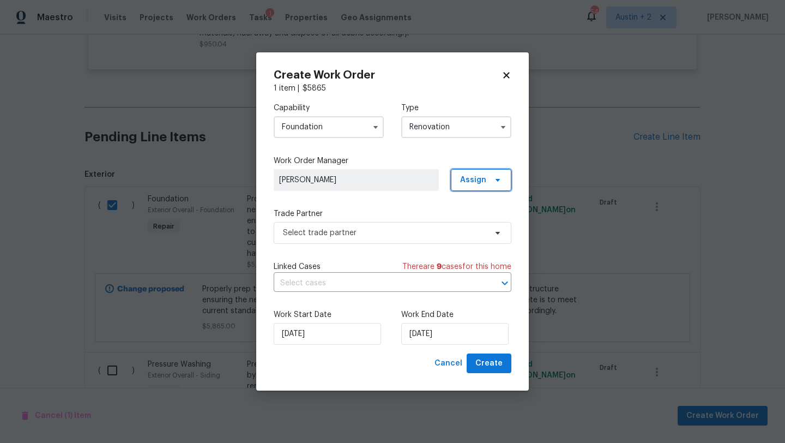
click at [471, 181] on span "Assign" at bounding box center [473, 179] width 26 height 11
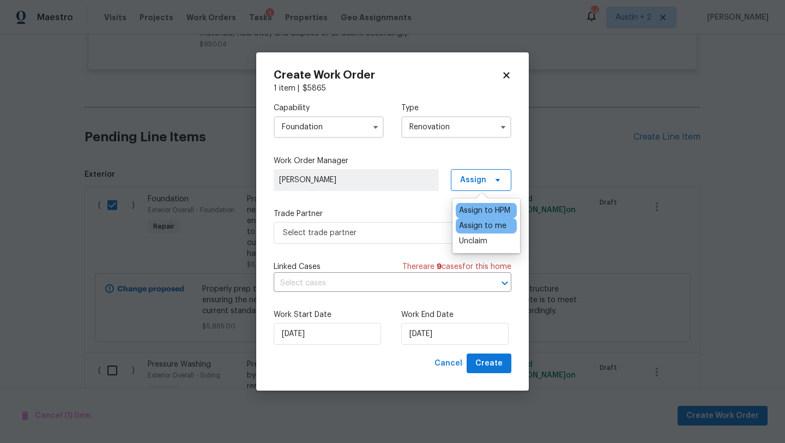
click at [480, 226] on div "Assign to me" at bounding box center [482, 225] width 47 height 11
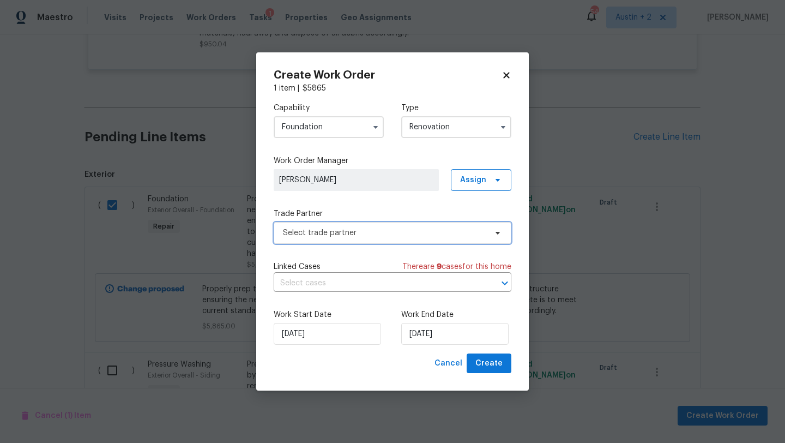
click at [368, 233] on span "Select trade partner" at bounding box center [384, 232] width 203 height 11
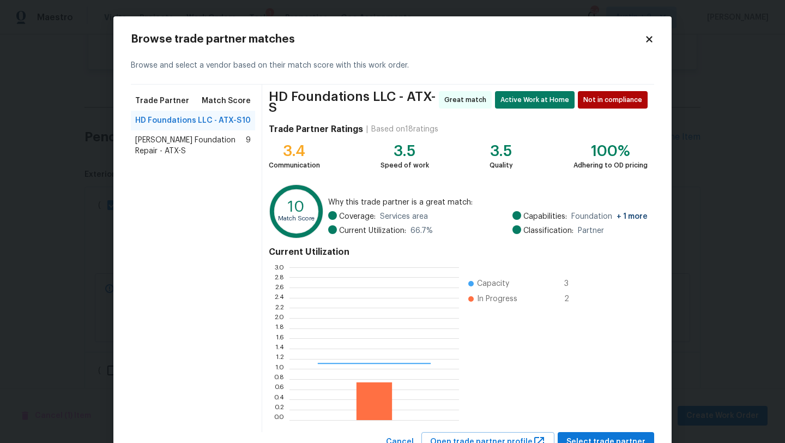
scroll to position [153, 169]
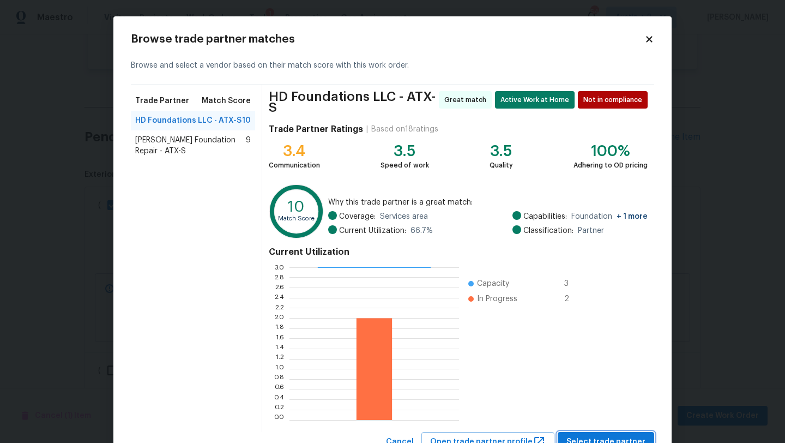
click at [595, 432] on button "Select trade partner" at bounding box center [606, 442] width 96 height 20
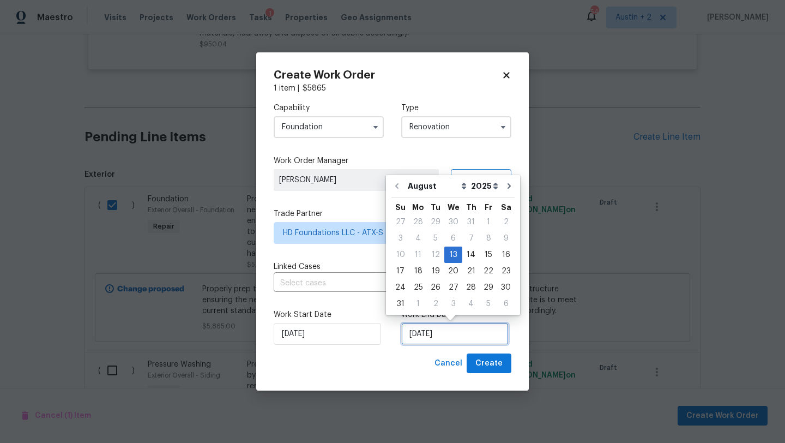
click at [448, 333] on input "[DATE]" at bounding box center [454, 334] width 107 height 22
click at [466, 251] on div "14" at bounding box center [470, 254] width 17 height 15
type input "[DATE]"
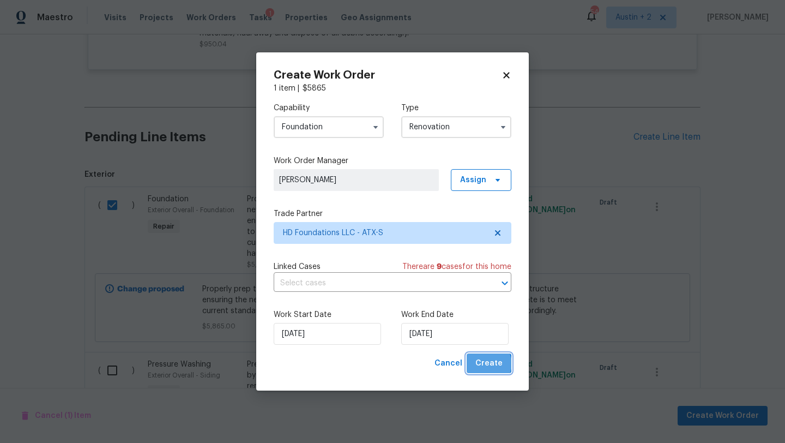
click at [490, 364] on span "Create" at bounding box center [488, 363] width 27 height 14
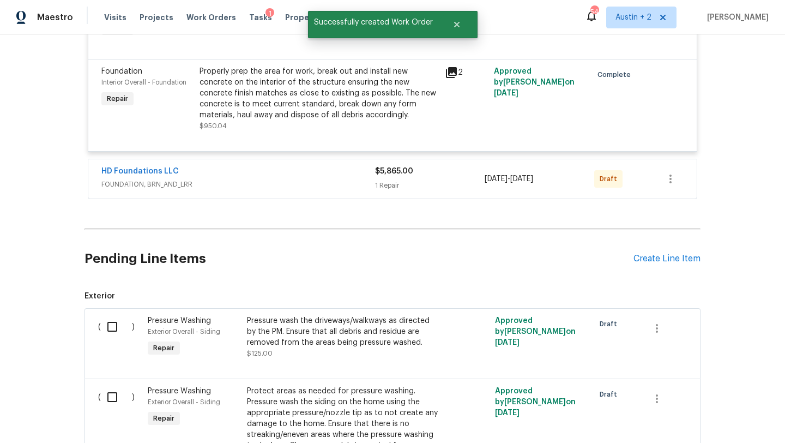
scroll to position [629, 0]
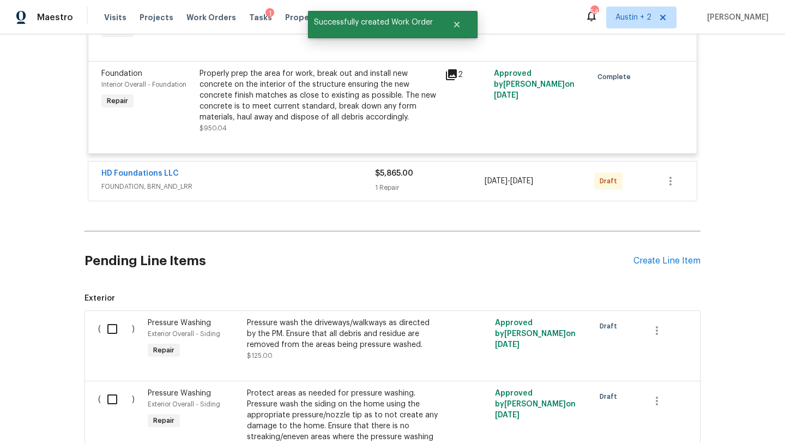
click at [243, 179] on div "HD Foundations LLC" at bounding box center [238, 174] width 274 height 13
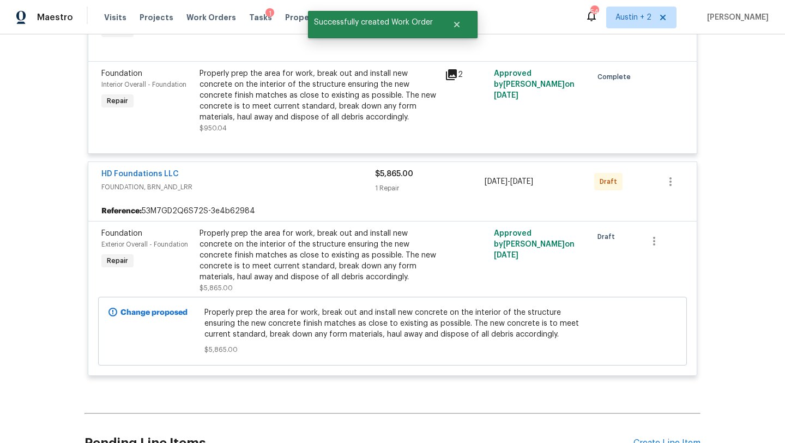
click at [292, 241] on div "Properly prep the area for work, break out and install new concrete on the inte…" at bounding box center [318, 255] width 239 height 54
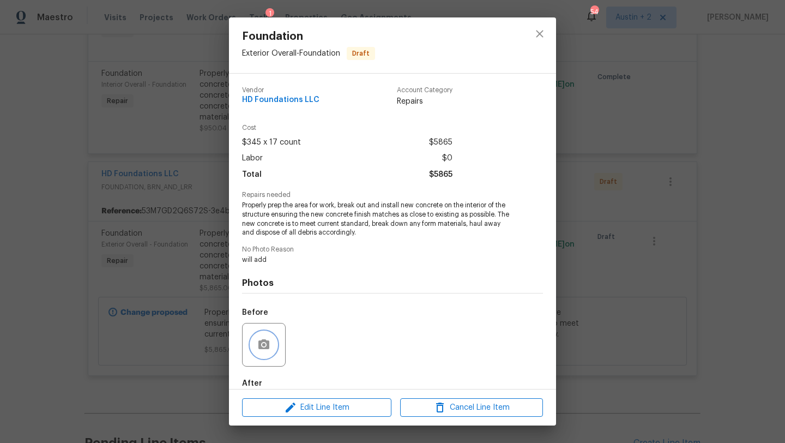
click at [267, 344] on icon "button" at bounding box center [263, 344] width 11 height 10
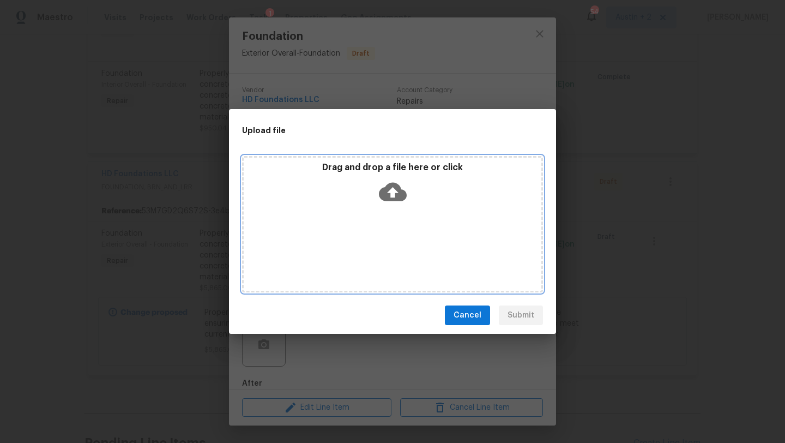
click at [388, 200] on icon at bounding box center [393, 192] width 28 height 28
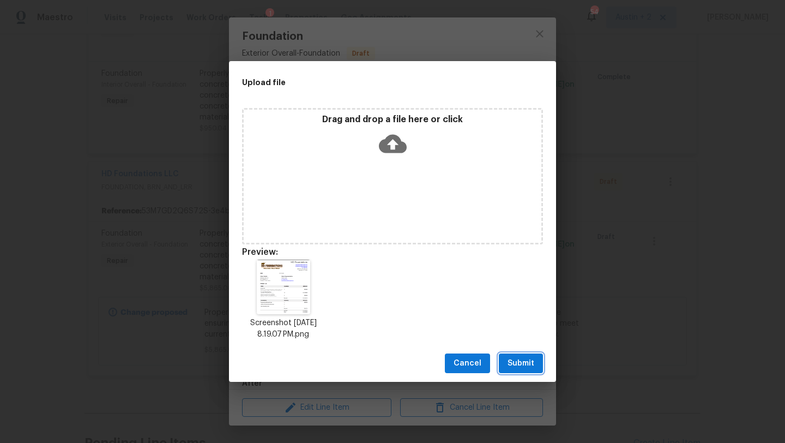
click at [526, 359] on span "Submit" at bounding box center [520, 363] width 27 height 14
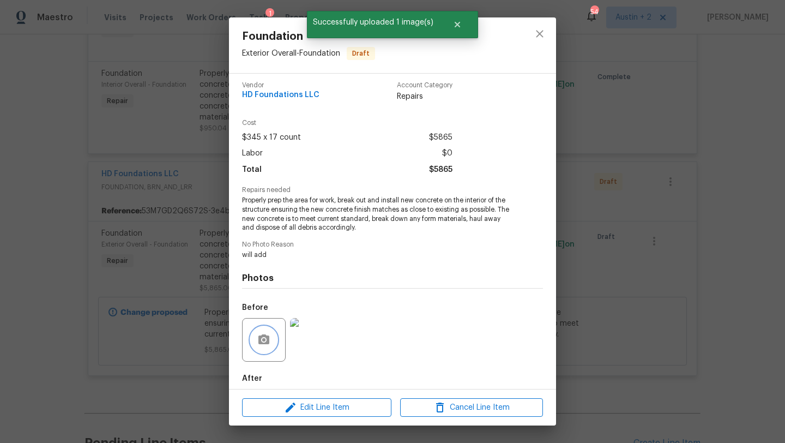
scroll to position [0, 0]
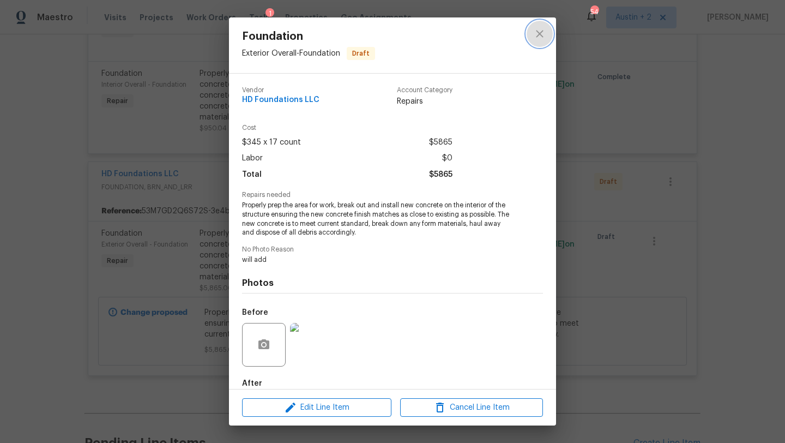
click at [540, 34] on icon "close" at bounding box center [539, 33] width 7 height 7
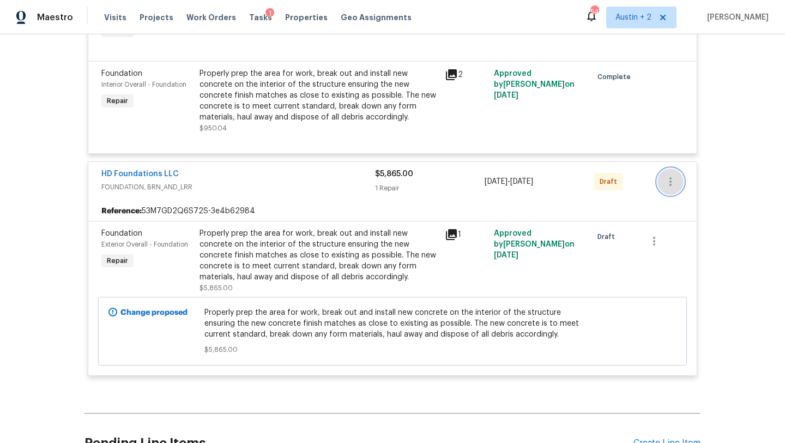
click at [667, 181] on icon "button" at bounding box center [670, 181] width 13 height 13
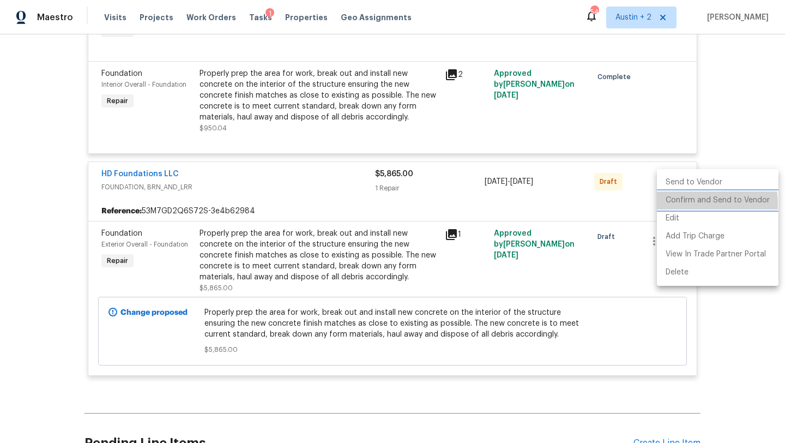
click at [674, 204] on li "Confirm and Send to Vendor" at bounding box center [718, 200] width 122 height 18
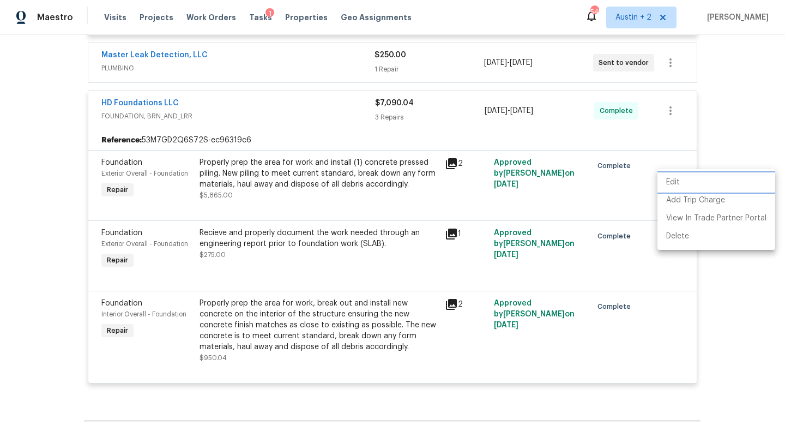
scroll to position [288, 0]
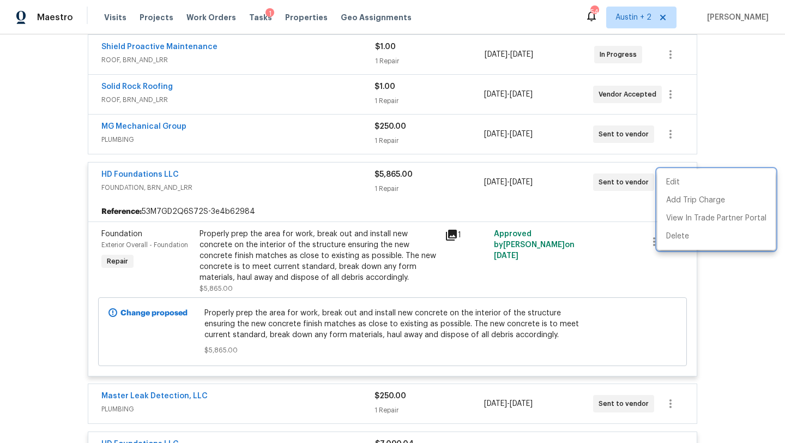
click at [726, 275] on div at bounding box center [392, 221] width 785 height 443
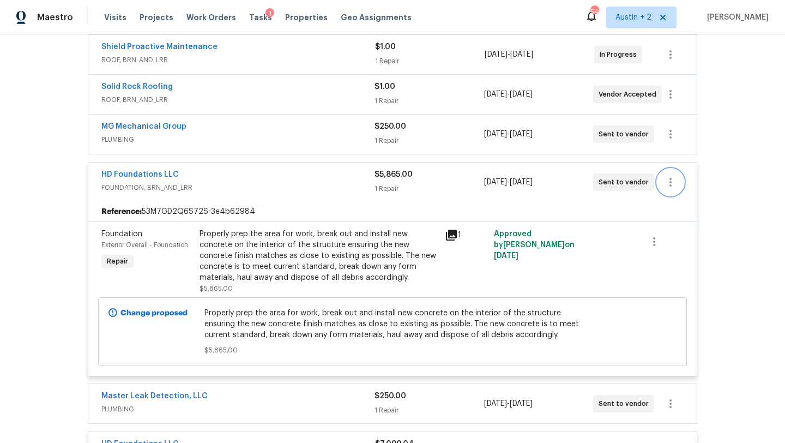
scroll to position [0, 0]
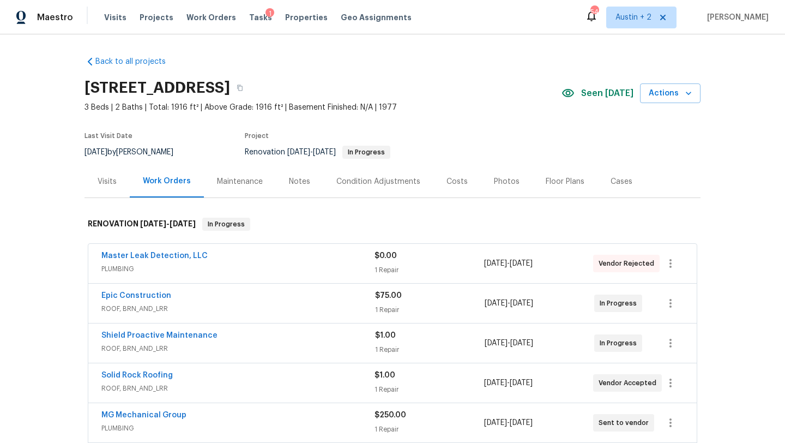
click at [454, 178] on div "Costs" at bounding box center [456, 181] width 21 height 11
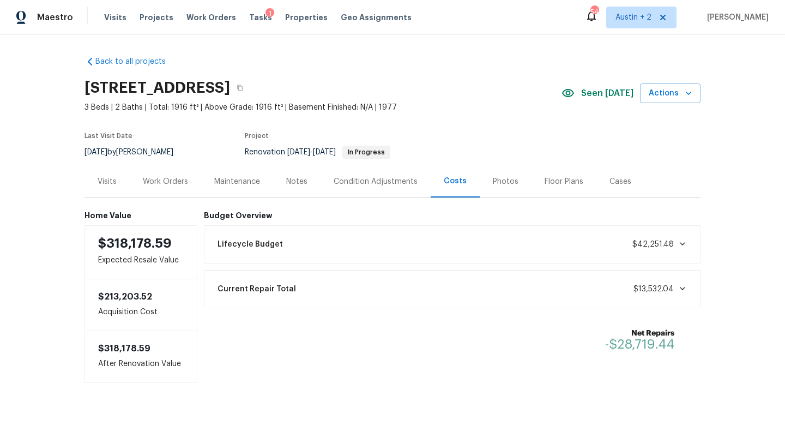
click at [179, 179] on div "Work Orders" at bounding box center [165, 181] width 45 height 11
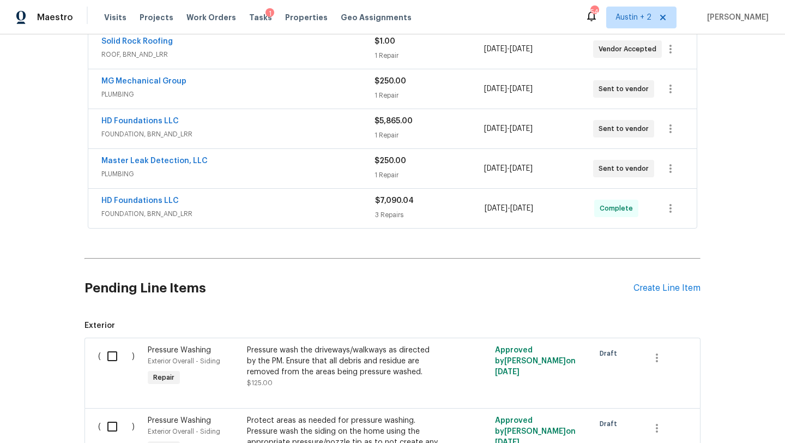
scroll to position [330, 0]
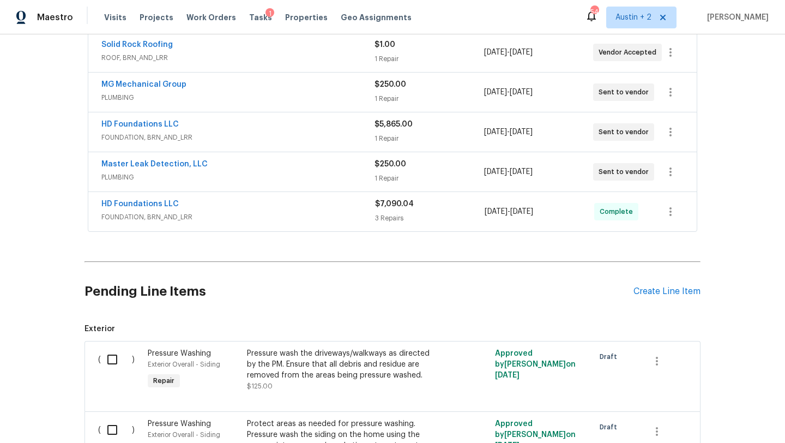
click at [304, 128] on div "HD Foundations LLC" at bounding box center [237, 125] width 273 height 13
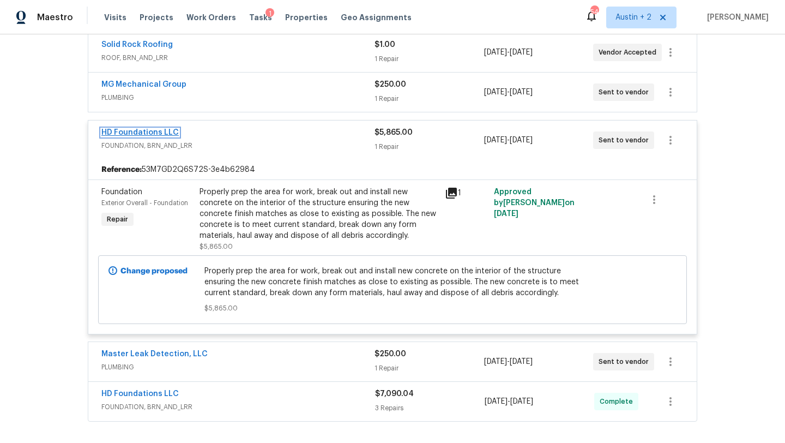
click at [150, 131] on link "HD Foundations LLC" at bounding box center [139, 133] width 77 height 8
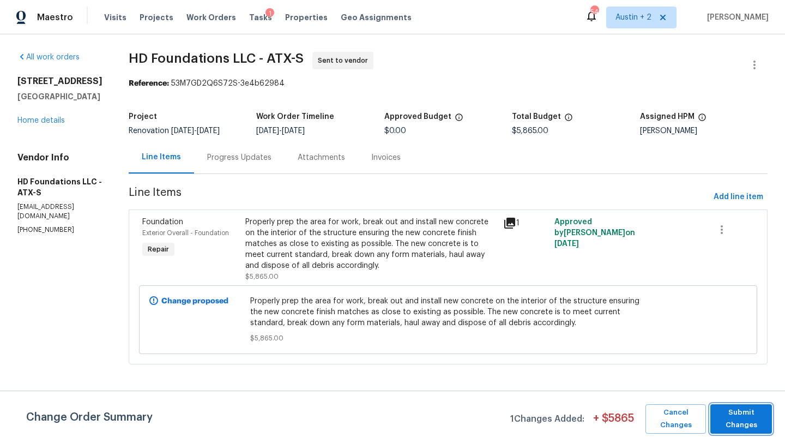
click at [745, 420] on span "Submit Changes" at bounding box center [741, 418] width 51 height 25
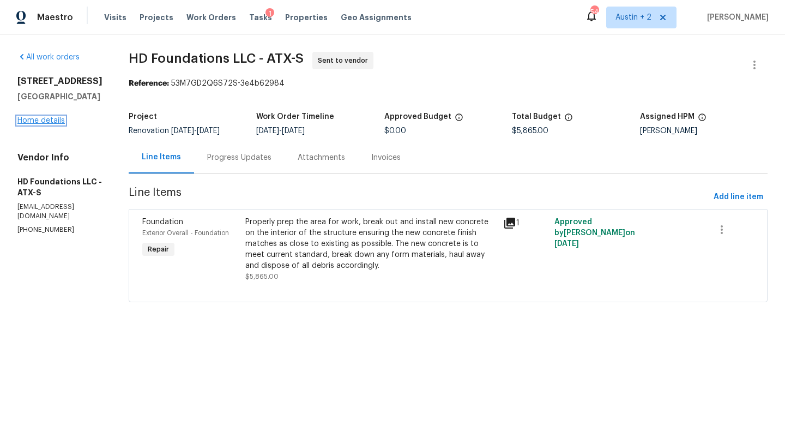
click at [51, 118] on link "Home details" at bounding box center [40, 121] width 47 height 8
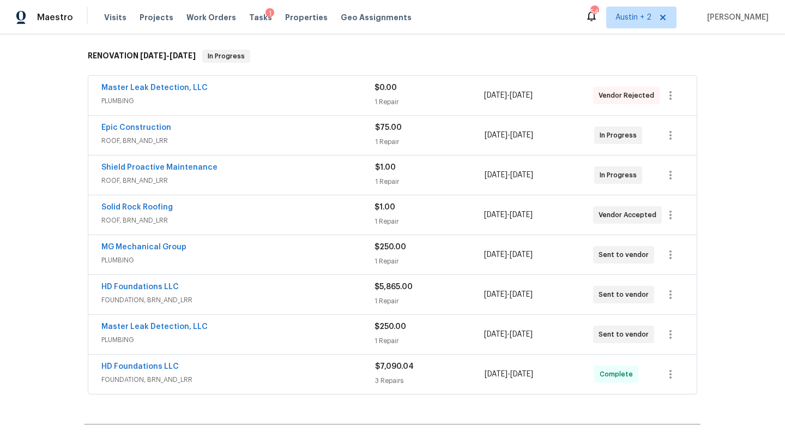
scroll to position [163, 0]
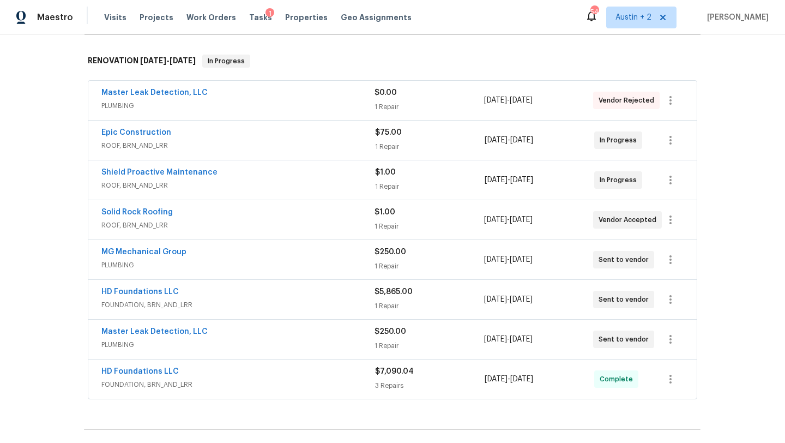
click at [308, 296] on div "HD Foundations LLC" at bounding box center [237, 292] width 273 height 13
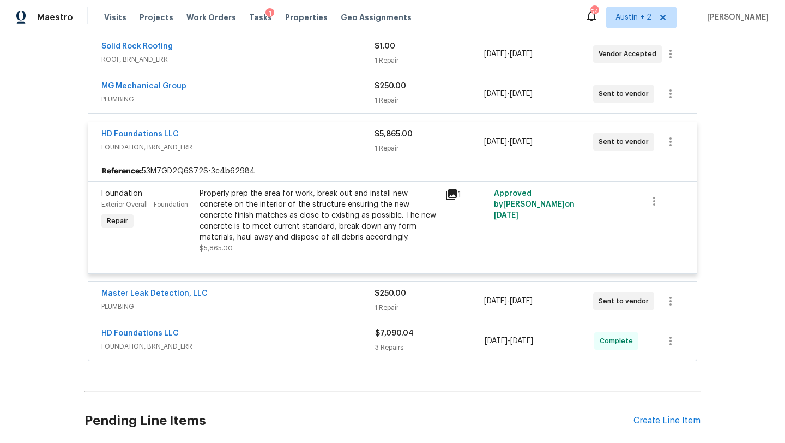
scroll to position [335, 0]
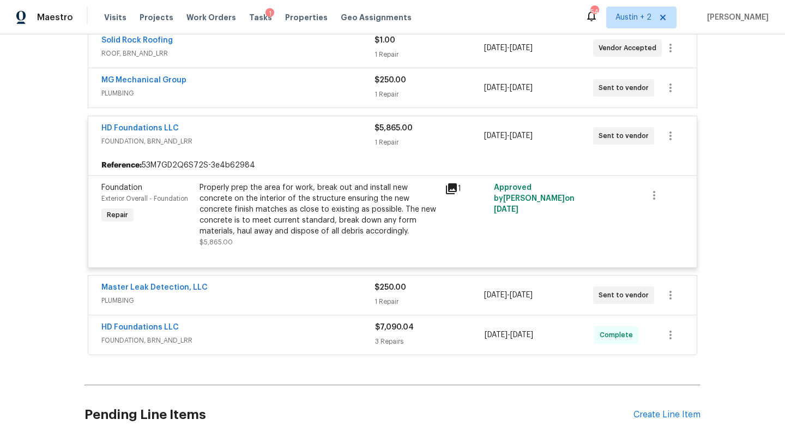
click at [330, 219] on div "Properly prep the area for work, break out and install new concrete on the inte…" at bounding box center [318, 209] width 239 height 54
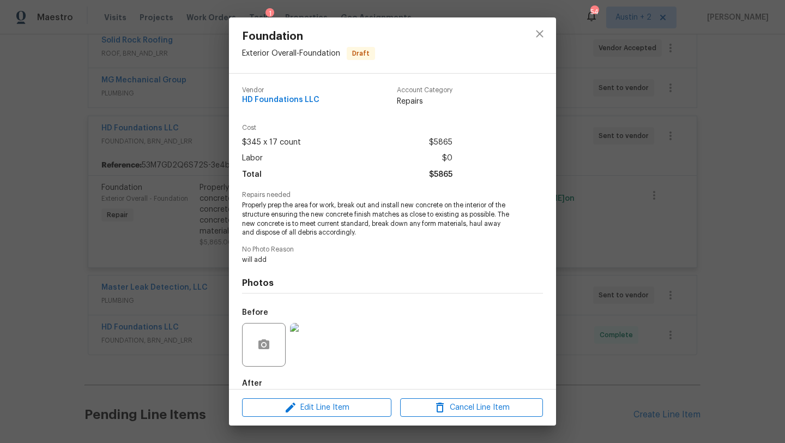
click at [328, 340] on img at bounding box center [312, 345] width 44 height 44
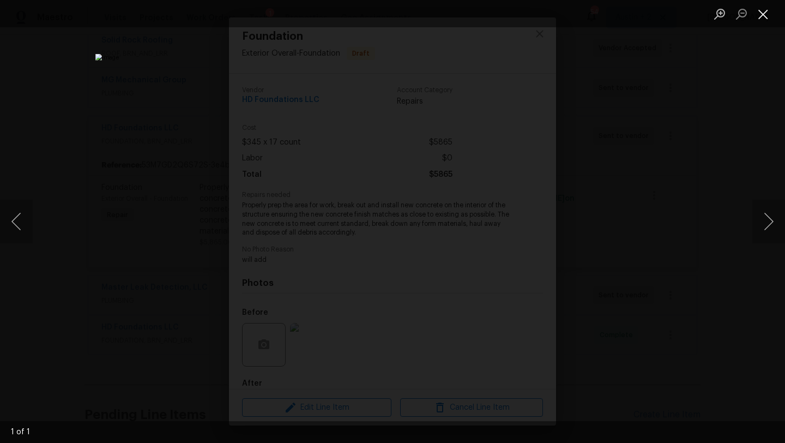
click at [761, 15] on button "Close lightbox" at bounding box center [763, 13] width 22 height 19
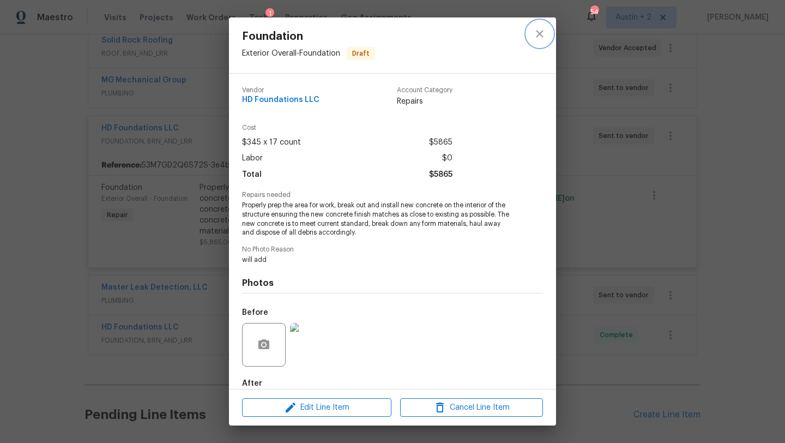
click at [536, 31] on icon "close" at bounding box center [539, 33] width 7 height 7
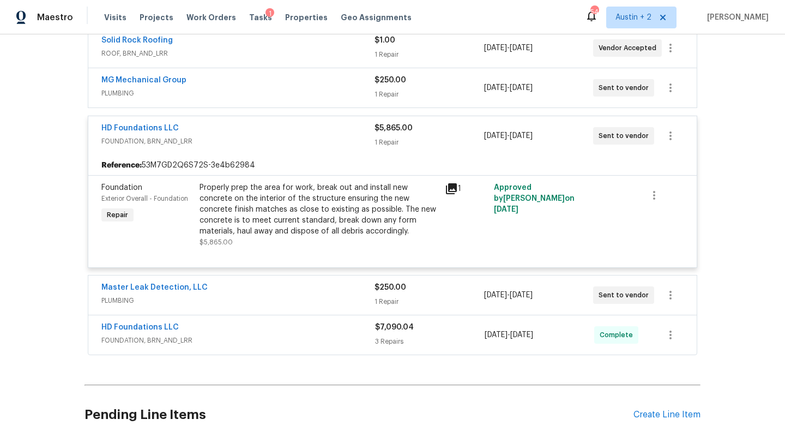
click at [453, 187] on icon at bounding box center [451, 188] width 11 height 11
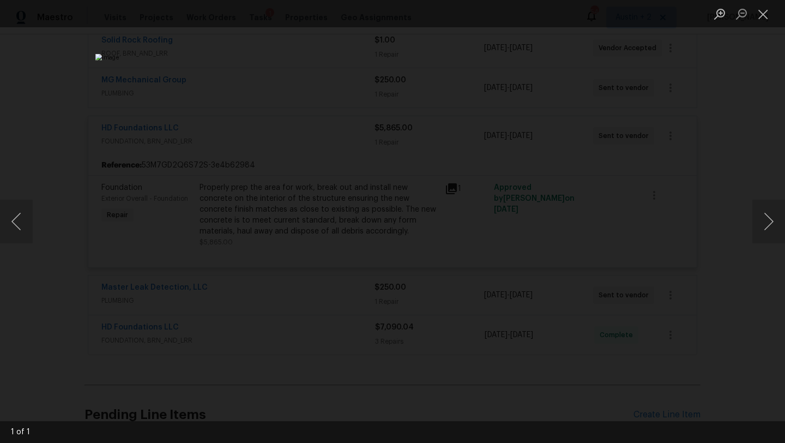
click at [680, 247] on div "Lightbox" at bounding box center [392, 221] width 785 height 443
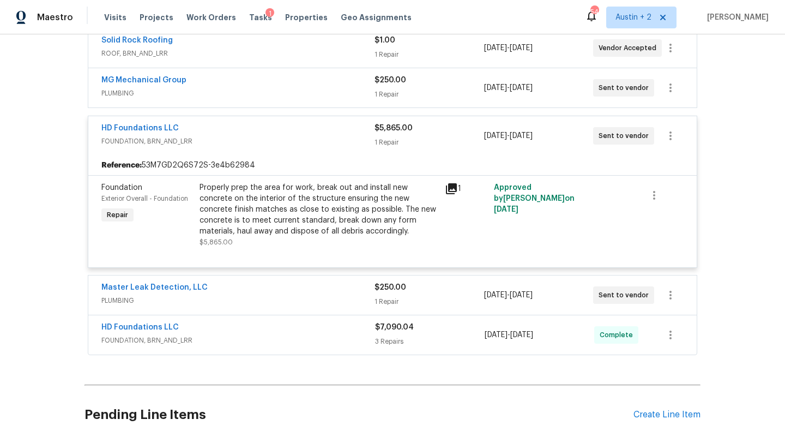
click at [453, 190] on icon at bounding box center [451, 188] width 13 height 13
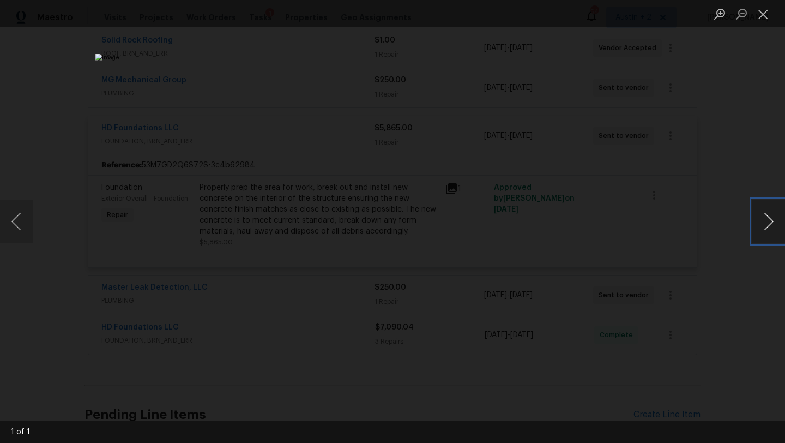
click at [764, 219] on button "Next image" at bounding box center [768, 221] width 33 height 44
click at [761, 13] on button "Close lightbox" at bounding box center [763, 13] width 22 height 19
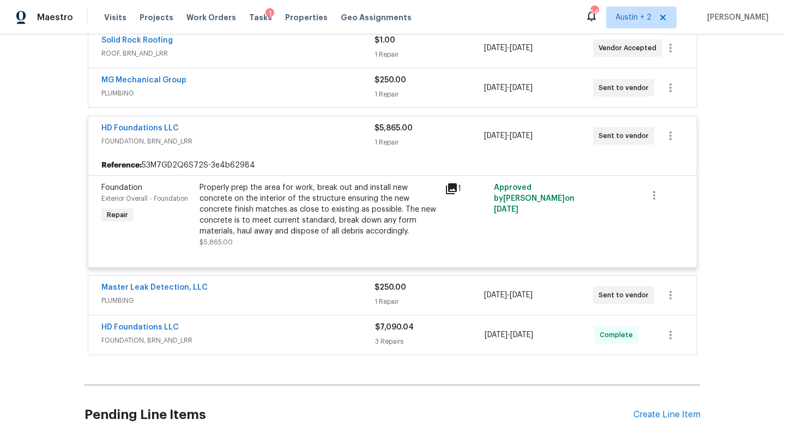
click at [274, 330] on div "HD Foundations LLC" at bounding box center [238, 328] width 274 height 13
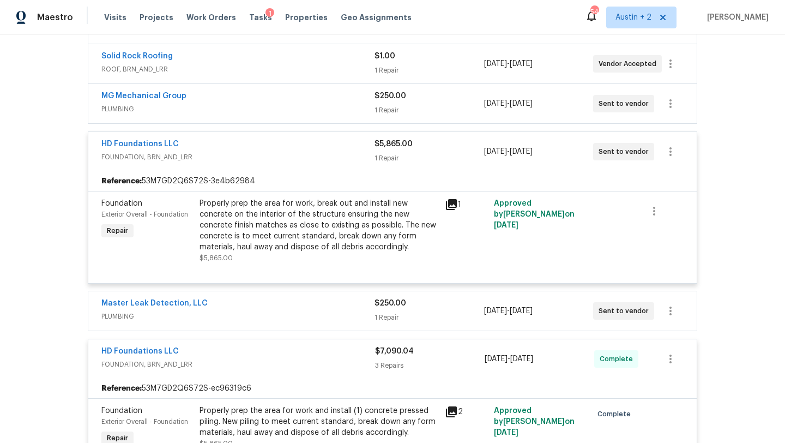
scroll to position [316, 0]
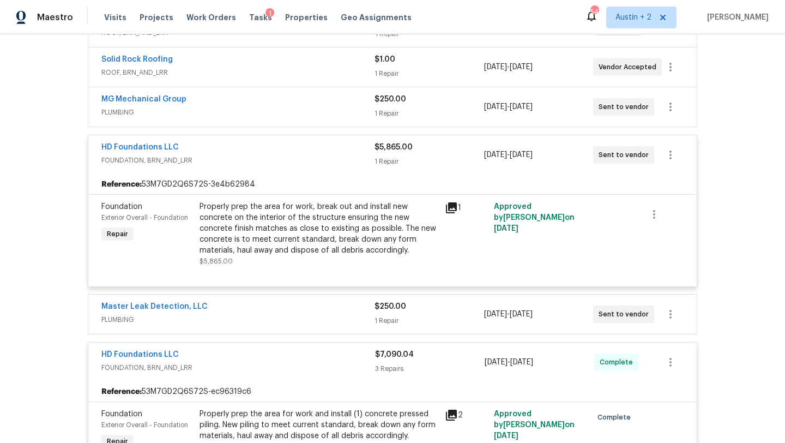
click at [298, 222] on div "Properly prep the area for work, break out and install new concrete on the inte…" at bounding box center [318, 228] width 239 height 54
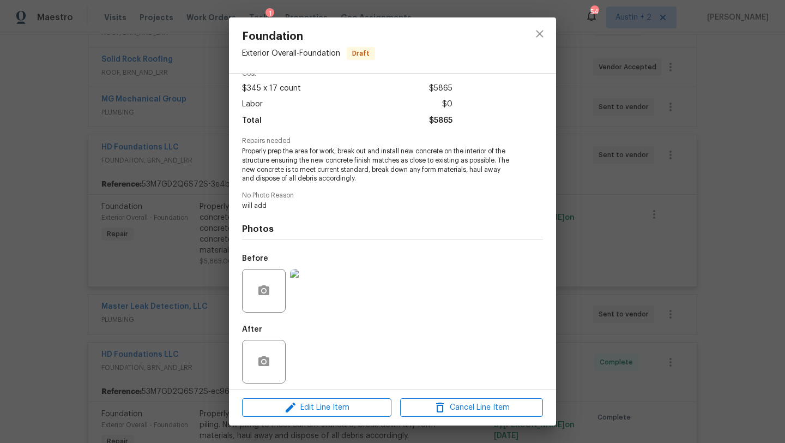
scroll to position [59, 0]
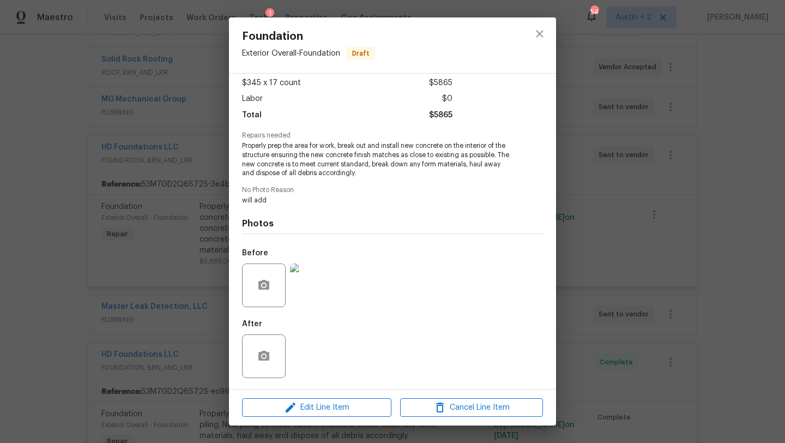
click at [326, 283] on img at bounding box center [312, 285] width 44 height 44
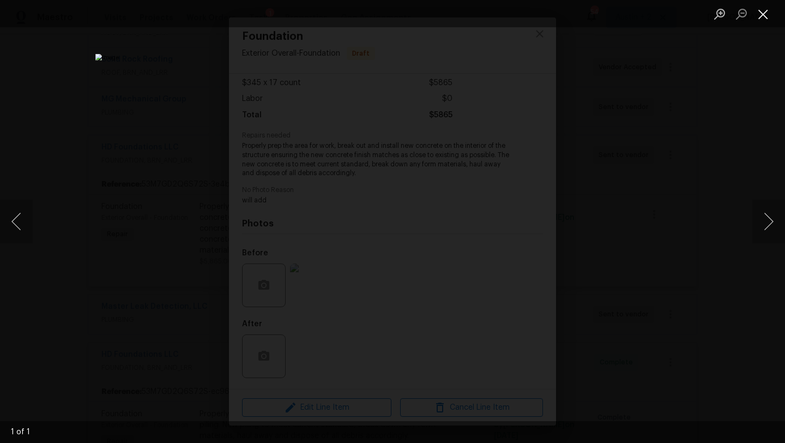
click at [762, 11] on button "Close lightbox" at bounding box center [763, 13] width 22 height 19
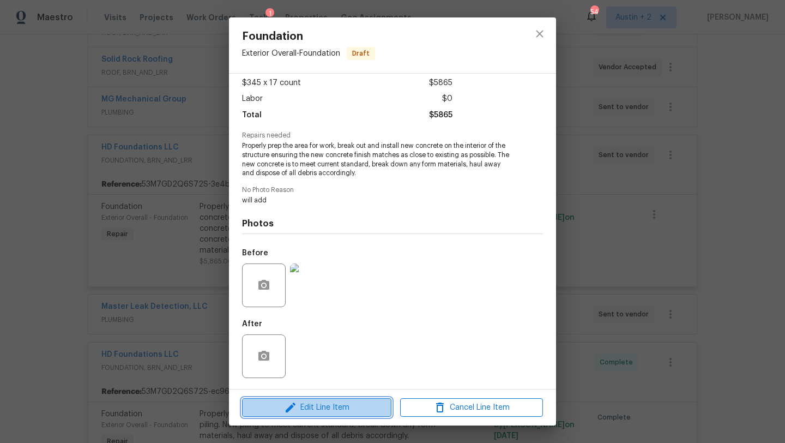
click at [342, 407] on span "Edit Line Item" at bounding box center [316, 408] width 143 height 14
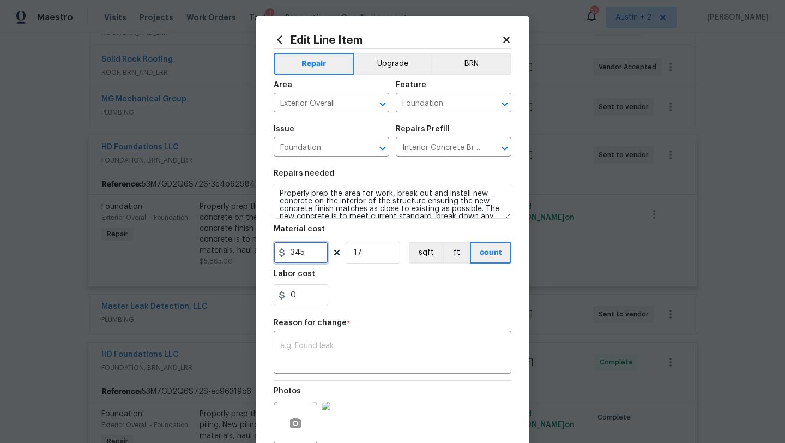
click at [311, 253] on input "345" at bounding box center [301, 252] width 54 height 22
click at [507, 39] on icon at bounding box center [506, 40] width 6 height 6
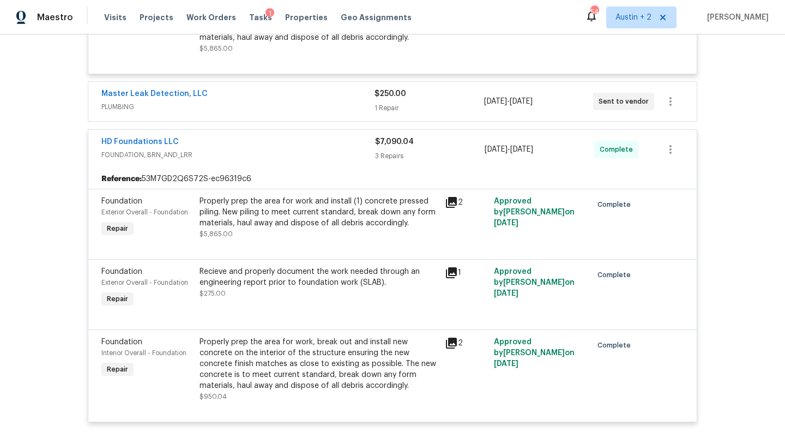
scroll to position [529, 0]
